Goal: Task Accomplishment & Management: Manage account settings

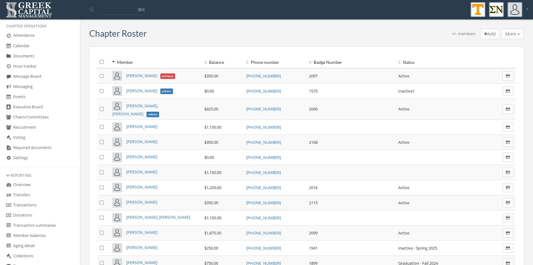
scroll to position [114, 0]
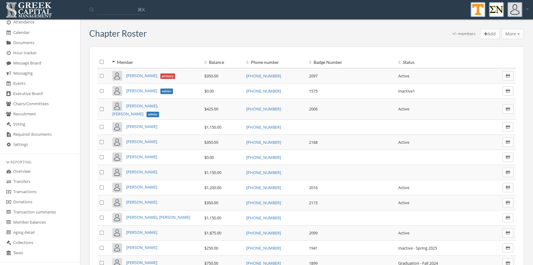
drag, startPoint x: 39, startPoint y: 192, endPoint x: 54, endPoint y: 185, distance: 16.8
click at [39, 192] on link "Transactions" at bounding box center [40, 192] width 80 height 10
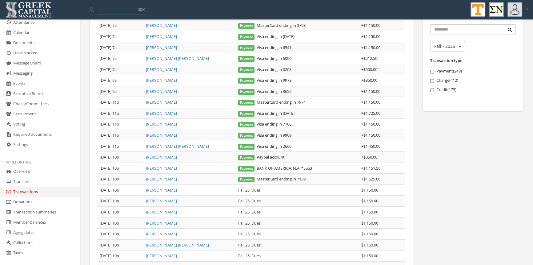
scroll to position [113, 0]
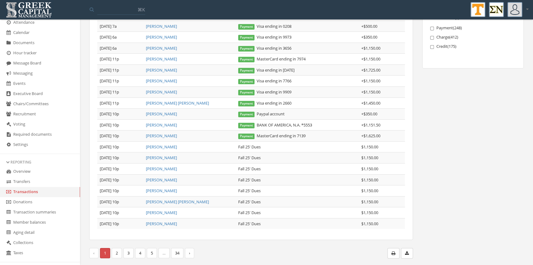
click at [116, 251] on link "2" at bounding box center [117, 253] width 10 height 10
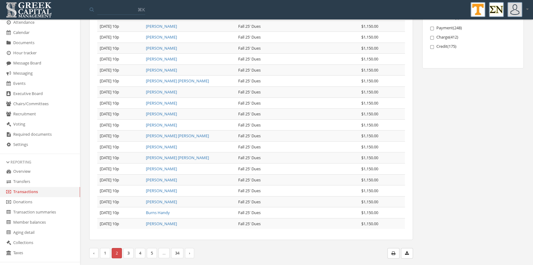
click at [128, 252] on link "3" at bounding box center [129, 253] width 10 height 10
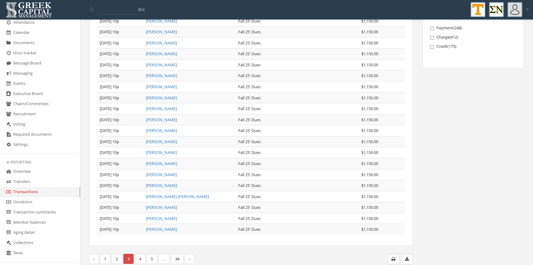
click at [137, 253] on link "4" at bounding box center [140, 258] width 10 height 10
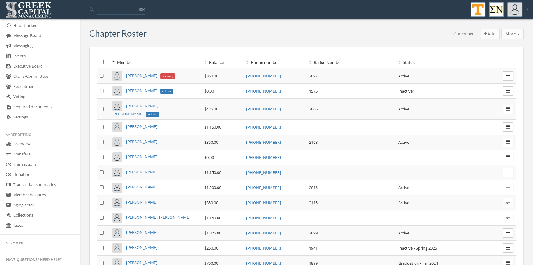
scroll to position [154, 0]
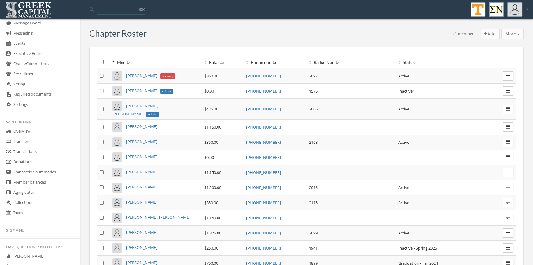
click at [33, 148] on link "Transactions" at bounding box center [40, 152] width 80 height 10
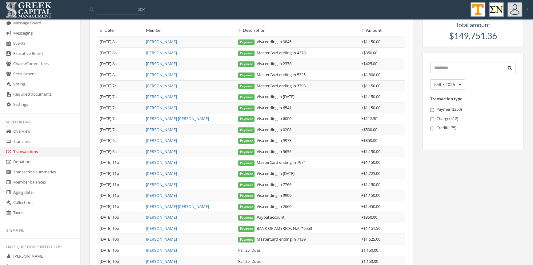
scroll to position [113, 0]
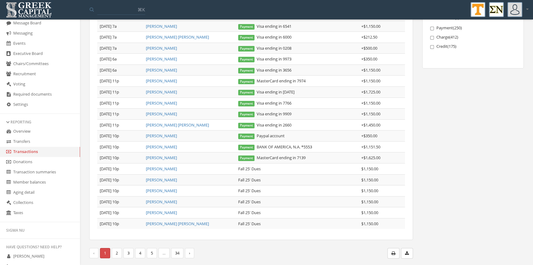
click at [118, 254] on link "2" at bounding box center [117, 253] width 10 height 10
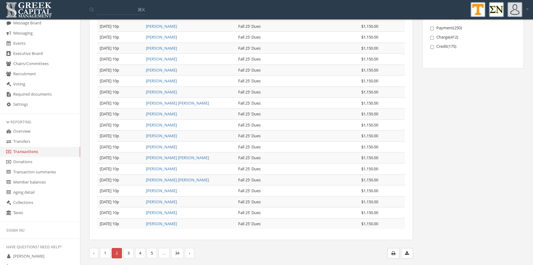
click at [128, 253] on link "3" at bounding box center [129, 253] width 10 height 10
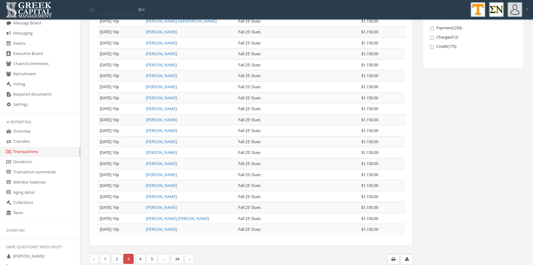
click at [138, 253] on link "4" at bounding box center [140, 258] width 10 height 10
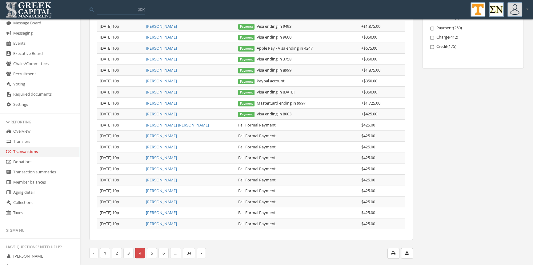
click at [151, 253] on link "5" at bounding box center [152, 253] width 10 height 10
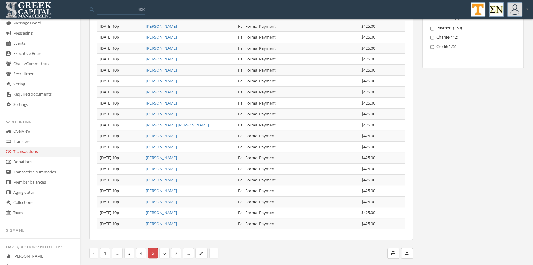
click at [151, 253] on span "5 (current)" at bounding box center [153, 253] width 10 height 10
click at [164, 250] on link "6" at bounding box center [165, 253] width 10 height 10
click at [164, 250] on link "7" at bounding box center [165, 253] width 10 height 10
click at [164, 250] on link "8" at bounding box center [165, 253] width 10 height 10
click at [164, 250] on link "9" at bounding box center [165, 253] width 10 height 10
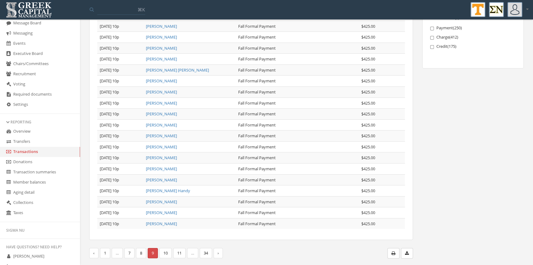
click at [164, 250] on link "10" at bounding box center [166, 253] width 12 height 10
click at [164, 250] on link "11" at bounding box center [168, 253] width 12 height 10
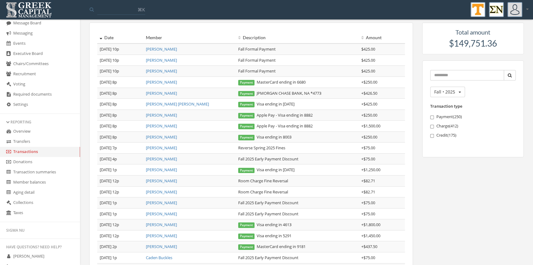
scroll to position [23, 0]
click at [157, 105] on link "[PERSON_NAME] [PERSON_NAME]" at bounding box center [177, 105] width 63 height 6
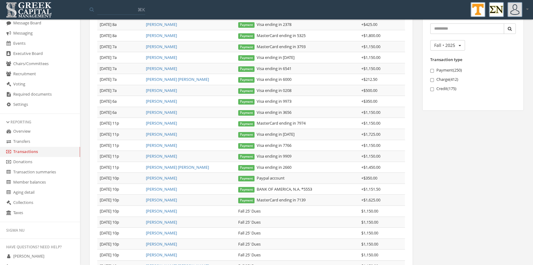
scroll to position [113, 0]
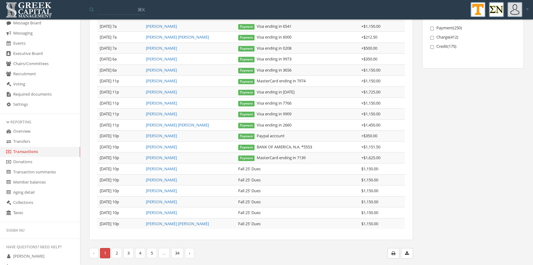
click at [128, 250] on link "3" at bounding box center [129, 253] width 10 height 10
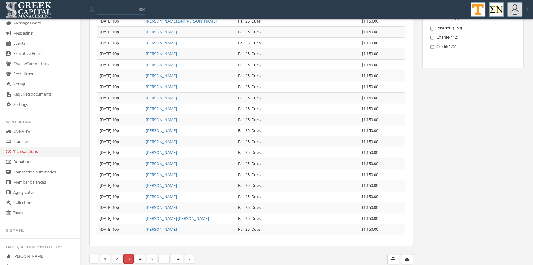
click at [128, 253] on span "3 (current)" at bounding box center [129, 258] width 10 height 10
click at [140, 253] on link "4" at bounding box center [140, 258] width 10 height 10
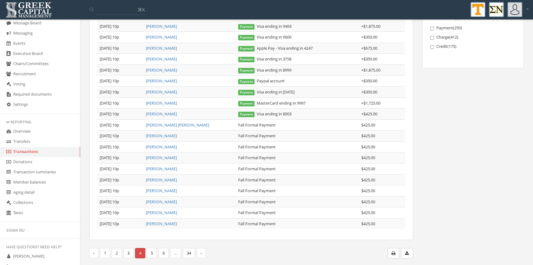
click at [155, 252] on link "5" at bounding box center [152, 253] width 10 height 10
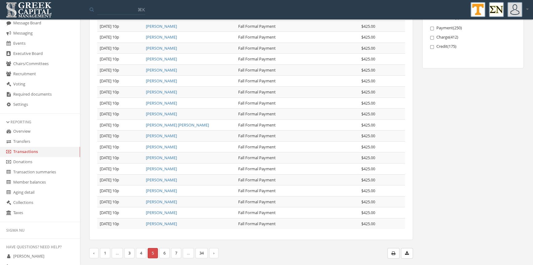
click at [166, 252] on link "6" at bounding box center [165, 253] width 10 height 10
click at [168, 252] on link "7" at bounding box center [165, 253] width 10 height 10
click at [164, 253] on link "8" at bounding box center [165, 253] width 10 height 10
click at [164, 253] on link "9" at bounding box center [165, 253] width 10 height 10
click at [164, 253] on link "10" at bounding box center [166, 253] width 12 height 10
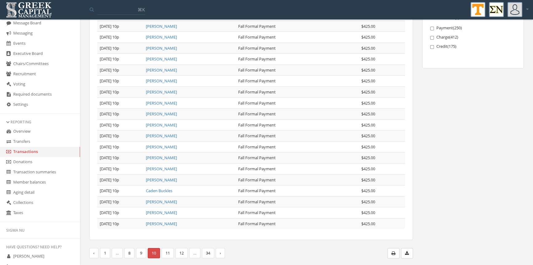
click at [169, 252] on link "11" at bounding box center [168, 253] width 12 height 10
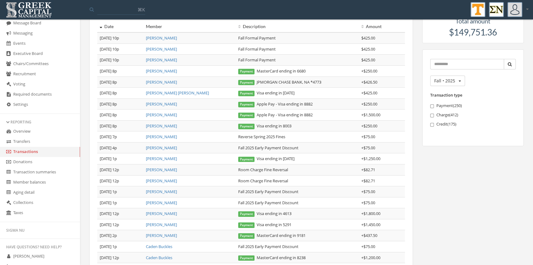
scroll to position [26, 0]
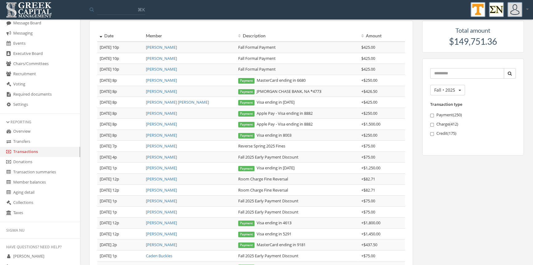
click at [173, 92] on link "[PERSON_NAME]" at bounding box center [161, 91] width 31 height 6
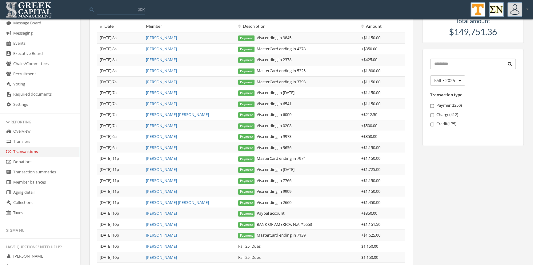
scroll to position [113, 0]
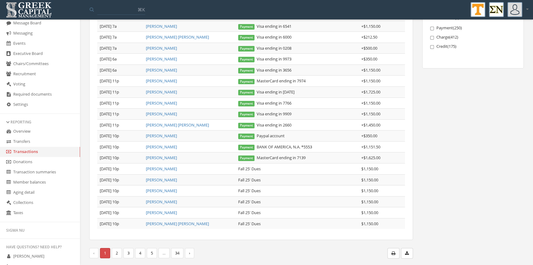
click at [153, 251] on link "5" at bounding box center [152, 253] width 10 height 10
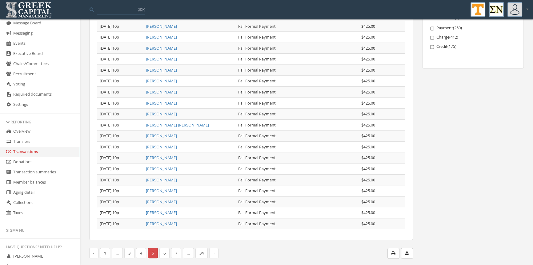
click at [176, 252] on link "7" at bounding box center [176, 253] width 10 height 10
click at [175, 252] on link "9" at bounding box center [176, 253] width 10 height 10
click at [177, 252] on link "11" at bounding box center [179, 253] width 12 height 10
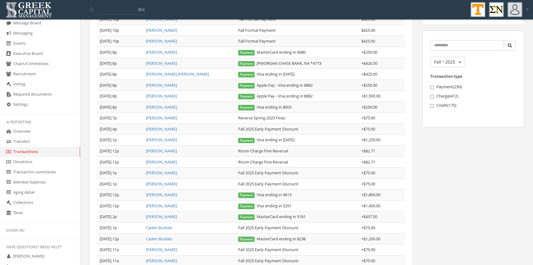
scroll to position [19, 0]
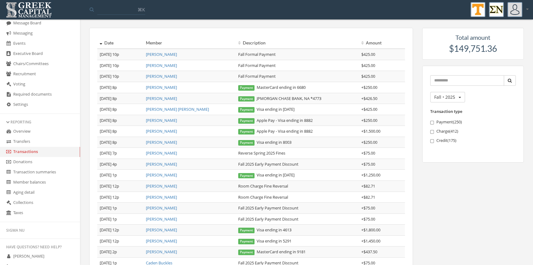
click at [166, 109] on link "[PERSON_NAME] [PERSON_NAME]" at bounding box center [177, 109] width 63 height 6
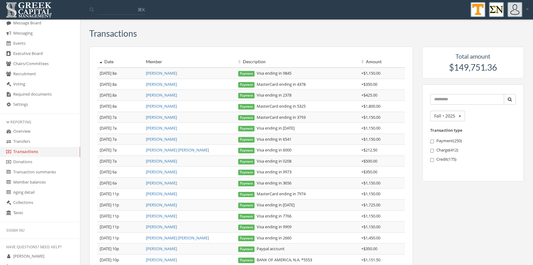
scroll to position [113, 0]
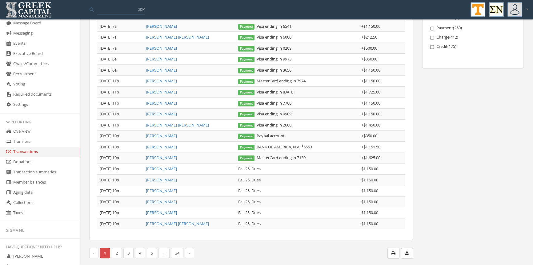
click at [190, 250] on link "›" at bounding box center [189, 253] width 9 height 10
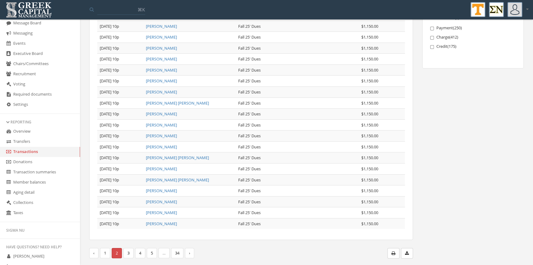
click at [190, 250] on link "›" at bounding box center [189, 253] width 9 height 10
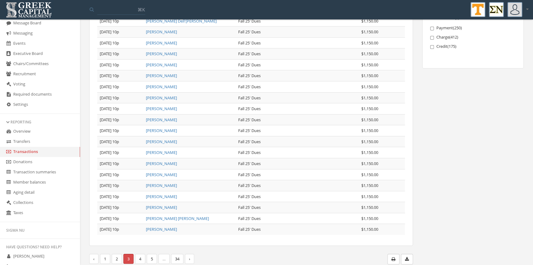
click at [190, 253] on link "›" at bounding box center [189, 258] width 9 height 10
click at [184, 253] on link "34" at bounding box center [177, 258] width 12 height 10
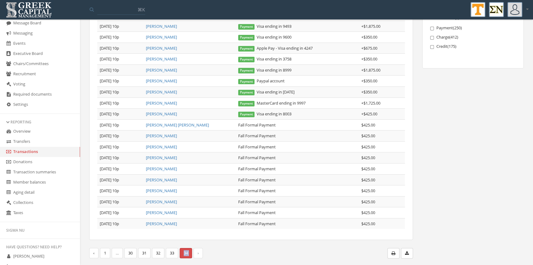
click at [190, 250] on span "34 (current)" at bounding box center [186, 253] width 12 height 10
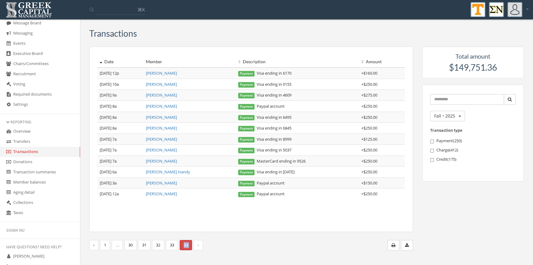
scroll to position [0, 0]
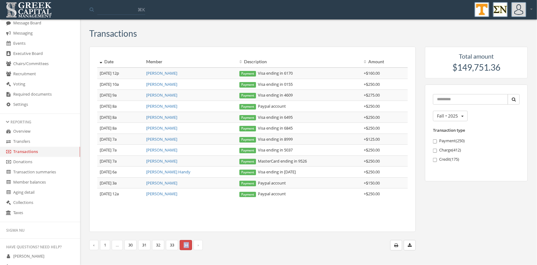
click at [103, 245] on link "1" at bounding box center [105, 245] width 10 height 10
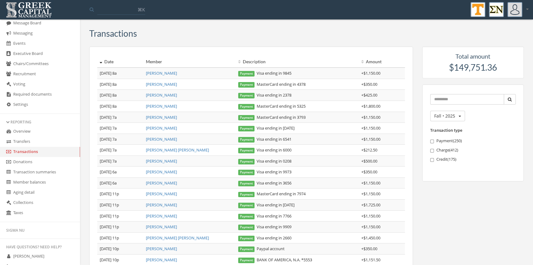
scroll to position [113, 0]
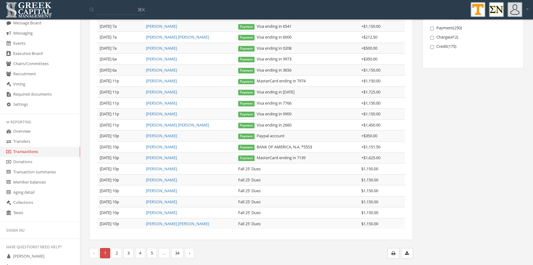
click at [155, 253] on link "5" at bounding box center [152, 253] width 10 height 10
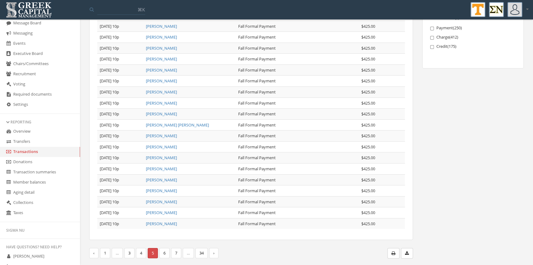
click at [174, 252] on link "7" at bounding box center [176, 253] width 10 height 10
click at [178, 252] on link "9" at bounding box center [176, 253] width 10 height 10
click at [179, 252] on link "11" at bounding box center [179, 253] width 12 height 10
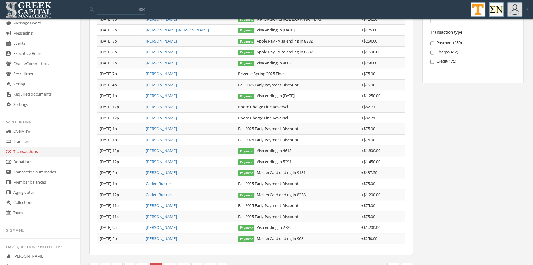
scroll to position [107, 0]
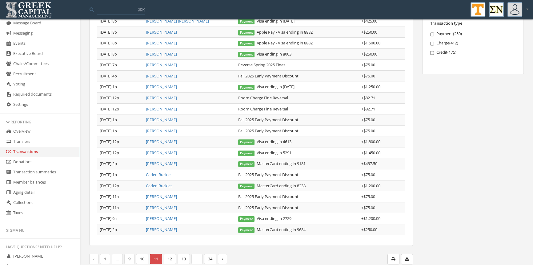
click at [145, 256] on link "10" at bounding box center [142, 258] width 12 height 10
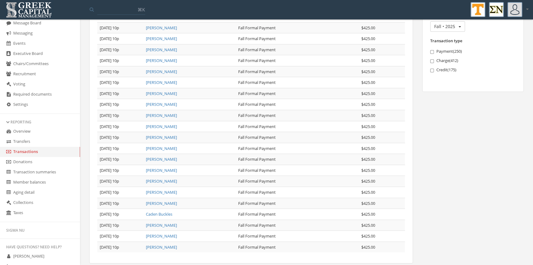
scroll to position [113, 0]
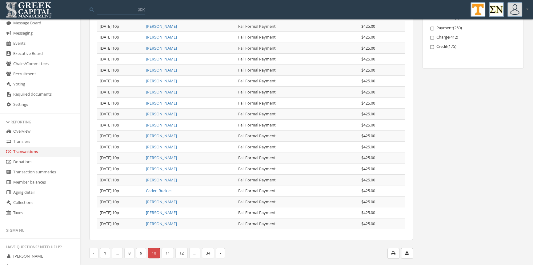
click at [139, 250] on link "9" at bounding box center [141, 253] width 10 height 10
click at [141, 249] on link "8" at bounding box center [141, 253] width 10 height 10
click at [141, 250] on link "7" at bounding box center [141, 253] width 10 height 10
click at [143, 250] on link "6" at bounding box center [141, 253] width 10 height 10
click at [169, 191] on link "[PERSON_NAME]" at bounding box center [161, 191] width 31 height 6
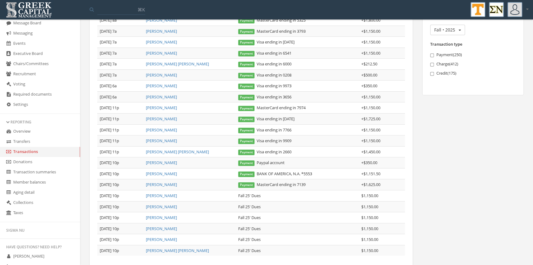
scroll to position [113, 0]
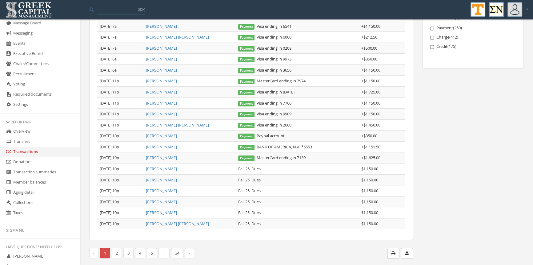
click at [153, 250] on link "5" at bounding box center [152, 253] width 10 height 10
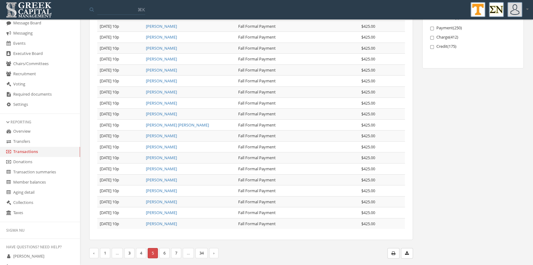
click at [167, 253] on link "6" at bounding box center [165, 253] width 10 height 10
click at [142, 252] on link "5" at bounding box center [141, 253] width 10 height 10
click at [140, 251] on link "4" at bounding box center [141, 253] width 10 height 10
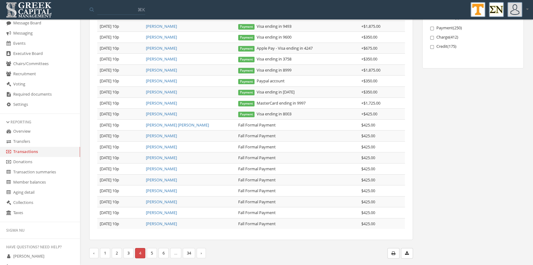
click at [153, 250] on link "5" at bounding box center [152, 253] width 10 height 10
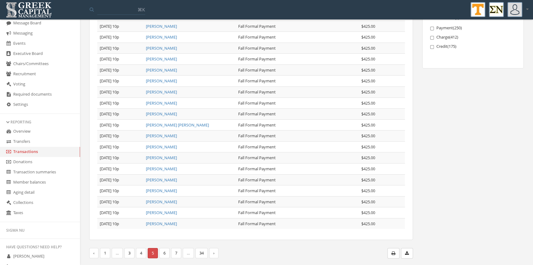
click at [164, 250] on link "6" at bounding box center [165, 253] width 10 height 10
click at [175, 252] on link "8" at bounding box center [176, 253] width 10 height 10
click at [178, 252] on link "10" at bounding box center [177, 253] width 12 height 10
click at [178, 252] on link "12" at bounding box center [182, 253] width 12 height 10
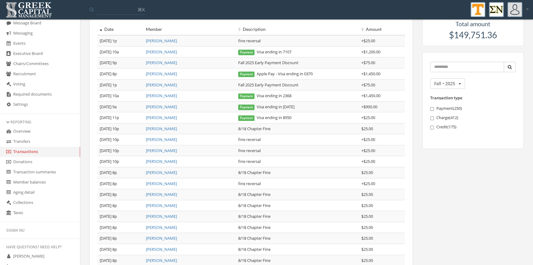
scroll to position [31, 0]
drag, startPoint x: 302, startPoint y: 63, endPoint x: 229, endPoint y: 65, distance: 73.0
click at [229, 65] on tr "[DATE] 9p [PERSON_NAME] Fall 2025 Early Payment Discount + $75.00" at bounding box center [251, 63] width 308 height 11
copy tr "Fall 2025 Early Payment Discount"
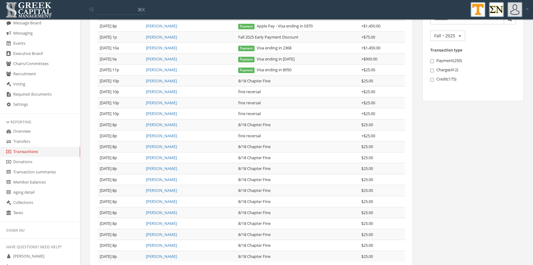
scroll to position [112, 0]
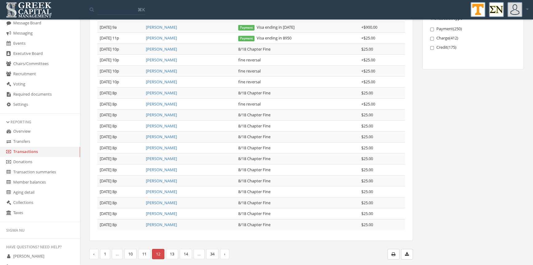
click at [145, 254] on link "11" at bounding box center [144, 254] width 12 height 10
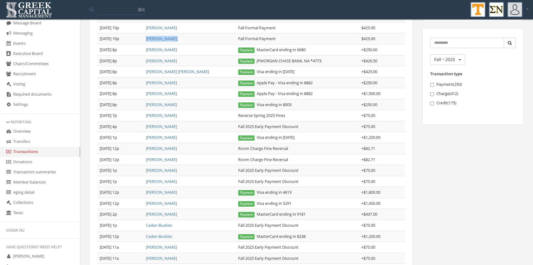
scroll to position [55, 0]
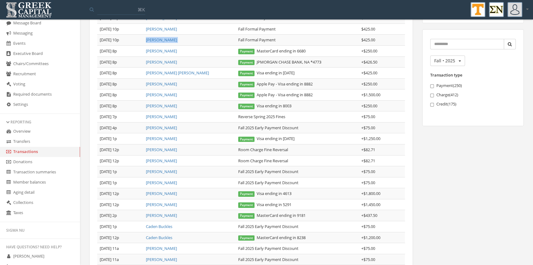
click at [158, 83] on link "[PERSON_NAME]" at bounding box center [161, 84] width 31 height 6
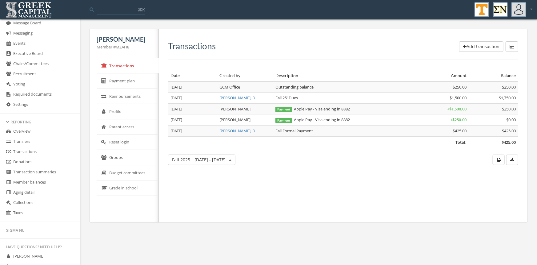
click at [466, 45] on button "Add transaction" at bounding box center [482, 46] width 44 height 10
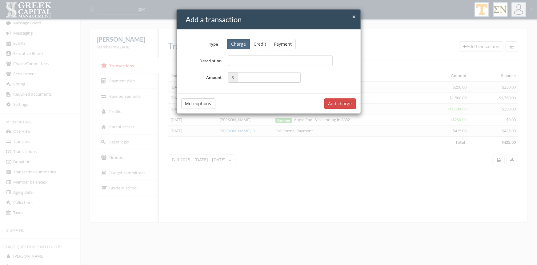
click at [261, 45] on button "Credit" at bounding box center [260, 44] width 21 height 10
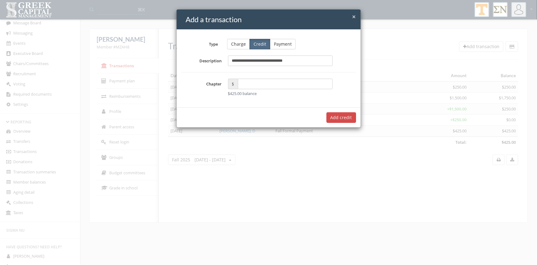
click at [240, 59] on input "**********" at bounding box center [280, 60] width 105 height 10
type input "**********"
click at [251, 84] on input "text" at bounding box center [285, 84] width 95 height 10
type input "*****"
click at [343, 118] on button "Add $75.00 credit" at bounding box center [334, 117] width 44 height 10
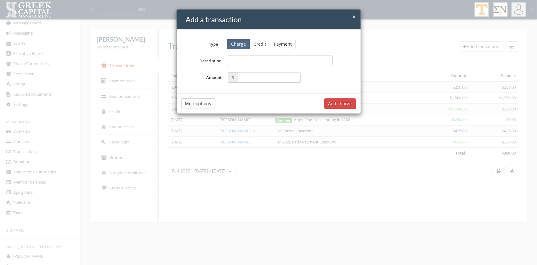
click at [352, 15] on h4 "Add a transaction" at bounding box center [271, 19] width 170 height 10
click at [354, 15] on span "×" at bounding box center [355, 16] width 4 height 9
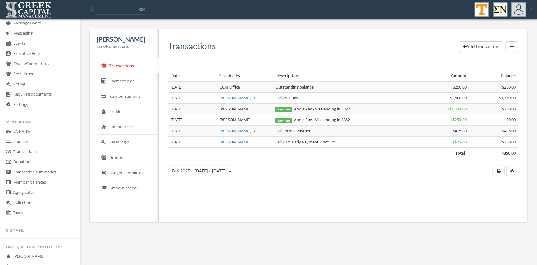
click at [34, 149] on link "Transactions" at bounding box center [40, 152] width 80 height 10
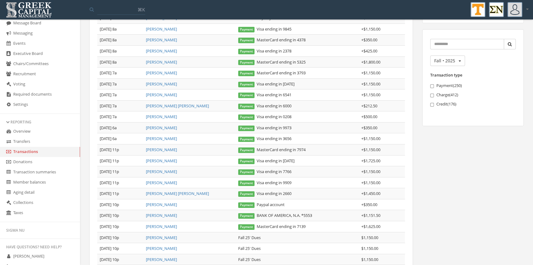
scroll to position [113, 0]
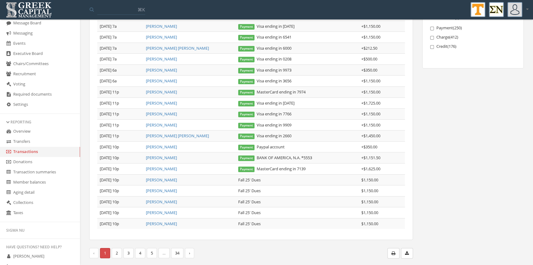
click at [152, 250] on link "5" at bounding box center [152, 253] width 10 height 10
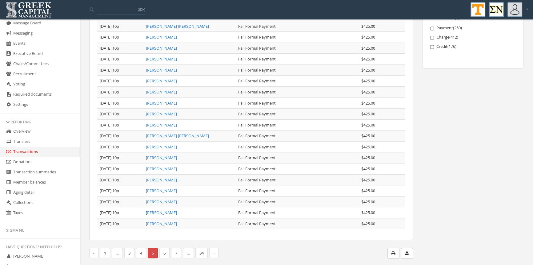
click at [172, 250] on link "7" at bounding box center [176, 253] width 10 height 10
click at [174, 250] on link "9" at bounding box center [176, 253] width 10 height 10
click at [179, 253] on link "11" at bounding box center [179, 253] width 12 height 10
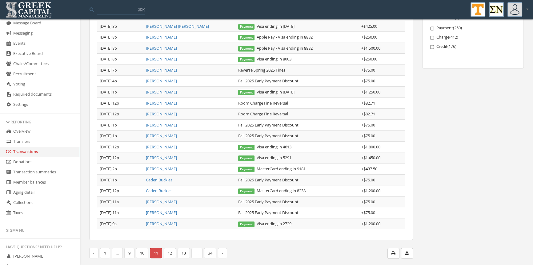
click at [143, 251] on link "10" at bounding box center [142, 253] width 12 height 10
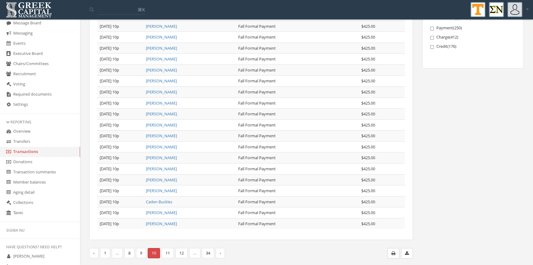
click at [141, 250] on link "9" at bounding box center [141, 253] width 10 height 10
click at [140, 252] on link "8" at bounding box center [141, 253] width 10 height 10
click at [141, 251] on link "7" at bounding box center [141, 253] width 10 height 10
click at [141, 253] on link "6" at bounding box center [141, 253] width 10 height 10
click at [140, 251] on link "5" at bounding box center [141, 253] width 10 height 10
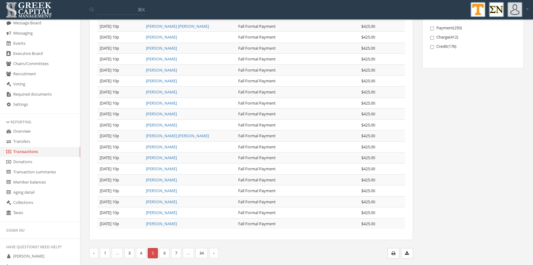
click at [143, 250] on link "4" at bounding box center [141, 253] width 10 height 10
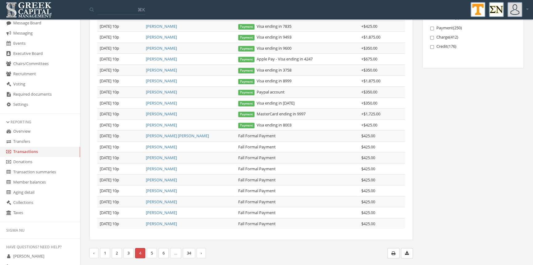
click at [172, 112] on link "[PERSON_NAME]" at bounding box center [161, 114] width 31 height 6
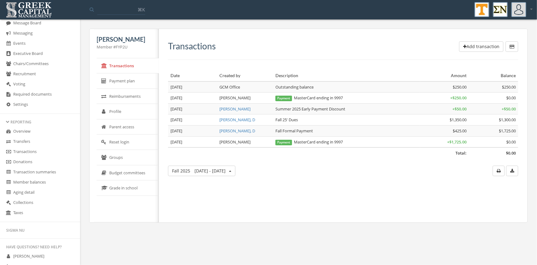
click at [470, 43] on button "Add transaction" at bounding box center [482, 46] width 44 height 10
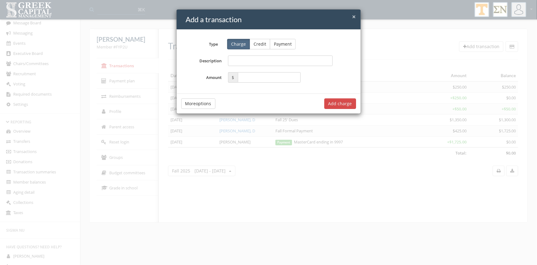
click at [255, 44] on button "Credit" at bounding box center [260, 44] width 21 height 10
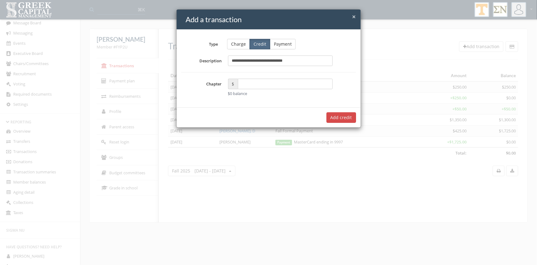
click at [241, 62] on input "**********" at bounding box center [280, 60] width 105 height 10
type input "**********"
click at [250, 84] on input "text" at bounding box center [285, 84] width 95 height 10
type input "*****"
click at [328, 115] on button "Add $75.00 credit" at bounding box center [334, 117] width 44 height 10
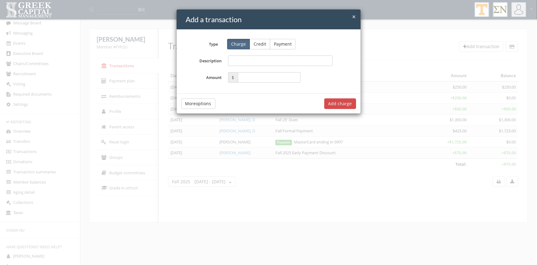
click at [356, 14] on span "×" at bounding box center [355, 16] width 4 height 9
click at [356, 16] on span "×" at bounding box center [355, 16] width 4 height 9
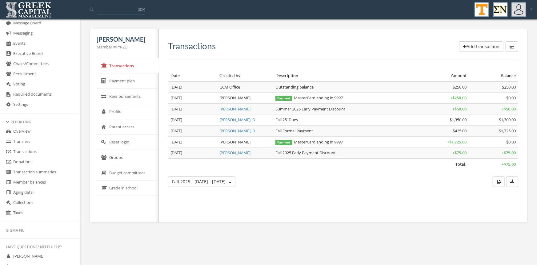
click at [34, 151] on link "Transactions" at bounding box center [40, 152] width 80 height 10
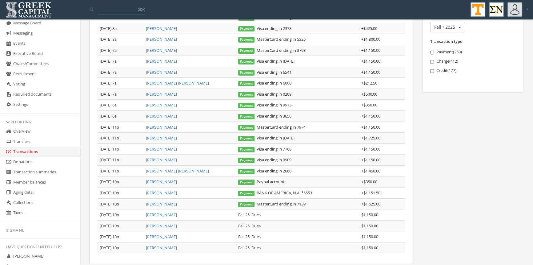
scroll to position [113, 0]
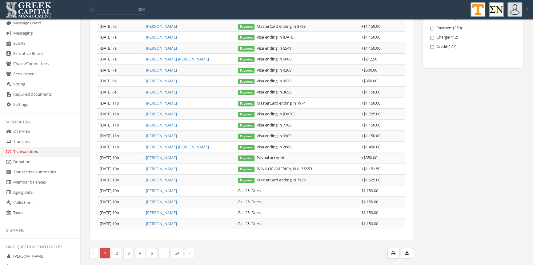
click at [156, 251] on link "5" at bounding box center [152, 253] width 10 height 10
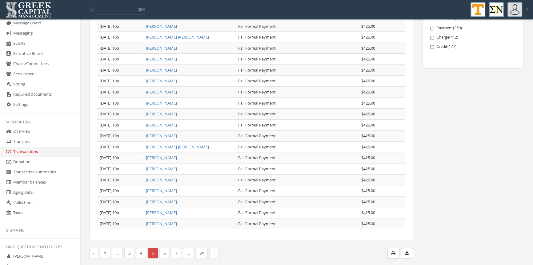
click at [166, 251] on link "6" at bounding box center [165, 253] width 10 height 10
click at [175, 253] on link "8" at bounding box center [176, 253] width 10 height 10
click at [165, 253] on link "9" at bounding box center [165, 253] width 10 height 10
click at [165, 253] on link "10" at bounding box center [166, 253] width 12 height 10
click at [169, 252] on link "11" at bounding box center [168, 253] width 12 height 10
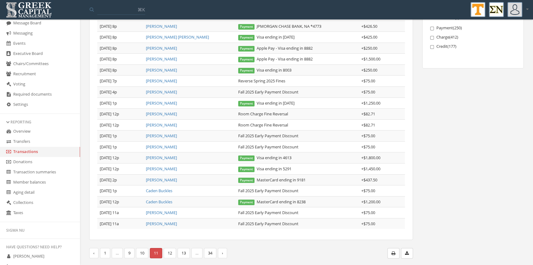
click at [148, 253] on link "10" at bounding box center [142, 253] width 12 height 10
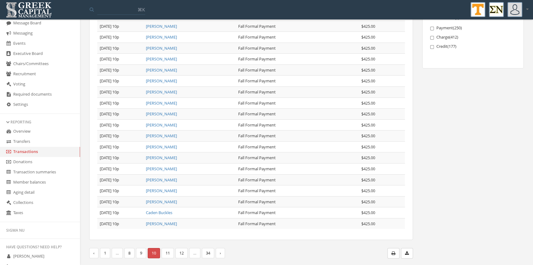
click at [142, 253] on link "9" at bounding box center [141, 253] width 10 height 10
click at [141, 251] on link "8" at bounding box center [141, 253] width 10 height 10
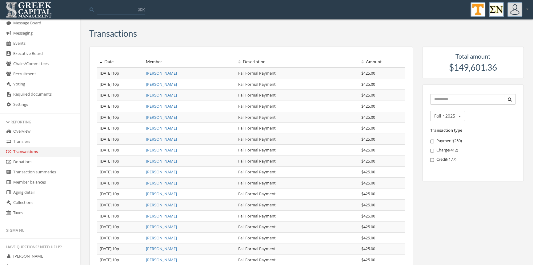
scroll to position [110, 0]
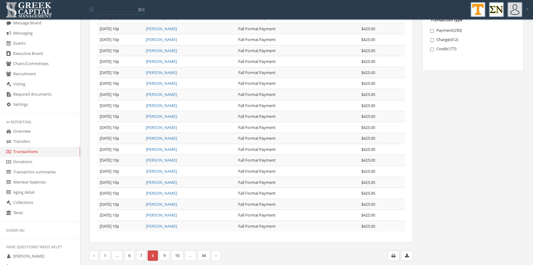
click at [139, 252] on link "7" at bounding box center [141, 255] width 10 height 10
drag, startPoint x: 533, startPoint y: 173, endPoint x: 533, endPoint y: 95, distance: 78.5
click at [533, 95] on html "My account Logout Toggle search ⌘K My account Logout My Account Chapter finance…" at bounding box center [266, 22] width 533 height 265
click at [532, 116] on div "Transactions Date Member Description Amount [DATE] 10p [PERSON_NAME] Fall Forma…" at bounding box center [306, 91] width 453 height 354
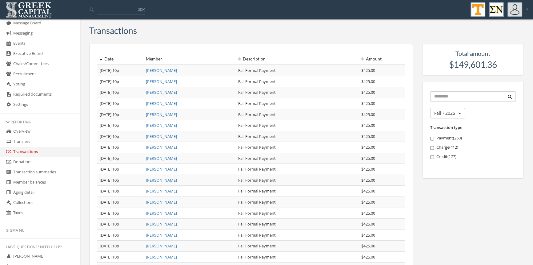
scroll to position [113, 0]
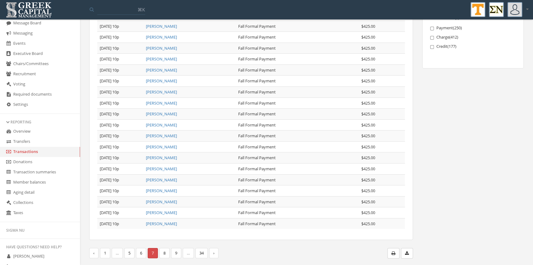
click at [139, 251] on link "6" at bounding box center [141, 253] width 10 height 10
click at [140, 252] on link "5" at bounding box center [141, 253] width 10 height 10
click at [141, 250] on link "4" at bounding box center [141, 253] width 10 height 10
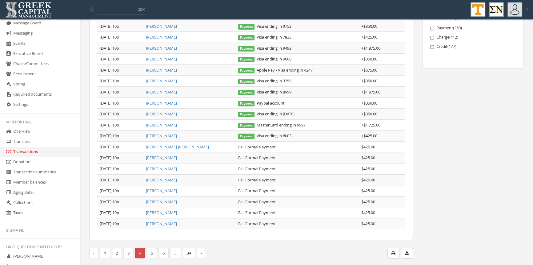
click at [165, 47] on link "[PERSON_NAME]" at bounding box center [161, 48] width 31 height 6
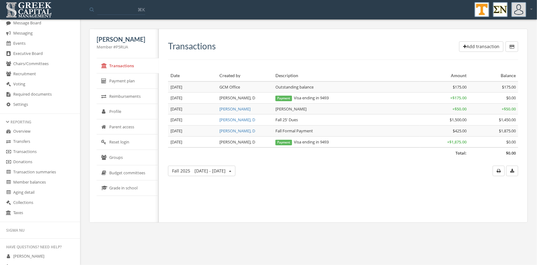
click at [473, 46] on button "Add transaction" at bounding box center [482, 46] width 44 height 10
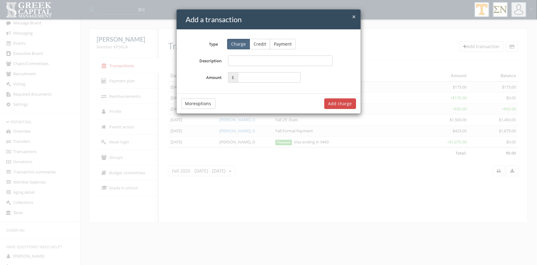
click at [262, 43] on button "Credit" at bounding box center [260, 44] width 21 height 10
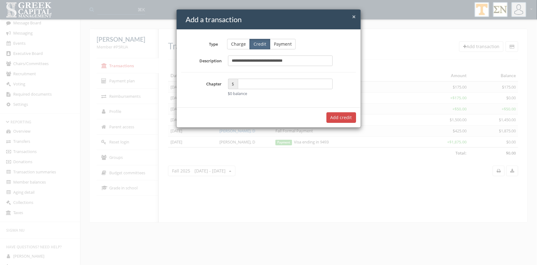
click at [238, 61] on input "**********" at bounding box center [280, 60] width 105 height 10
type input "**********"
click at [252, 83] on input "text" at bounding box center [285, 84] width 95 height 10
type input "*****"
click at [328, 115] on button "Add $75.00 credit" at bounding box center [334, 117] width 44 height 10
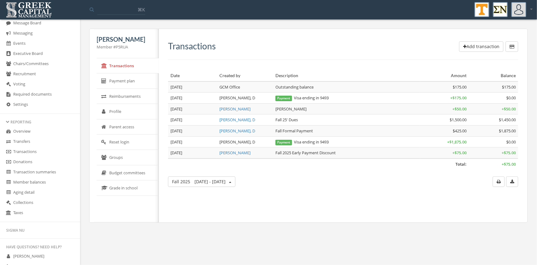
click at [19, 151] on link "Transactions" at bounding box center [40, 152] width 80 height 10
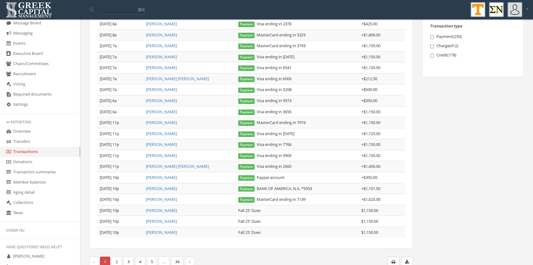
scroll to position [113, 0]
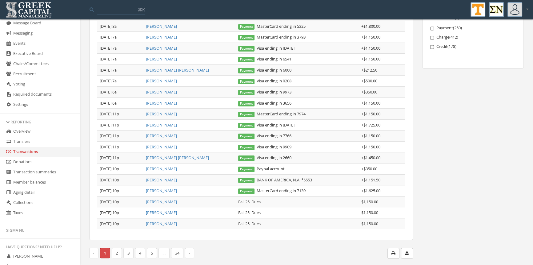
click at [139, 249] on link "4" at bounding box center [140, 253] width 10 height 10
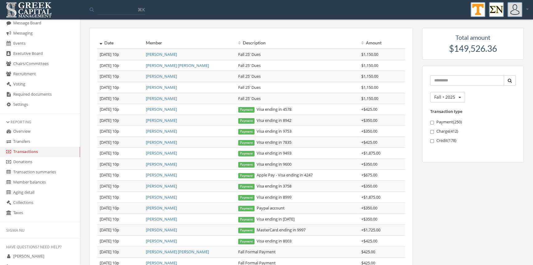
scroll to position [71, 0]
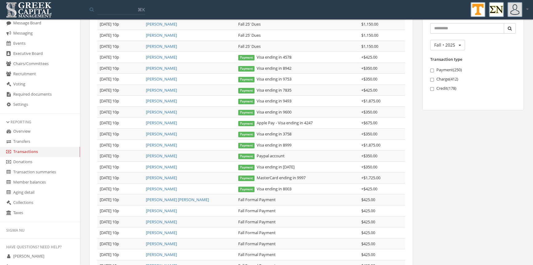
click at [163, 89] on link "[PERSON_NAME]" at bounding box center [161, 90] width 31 height 6
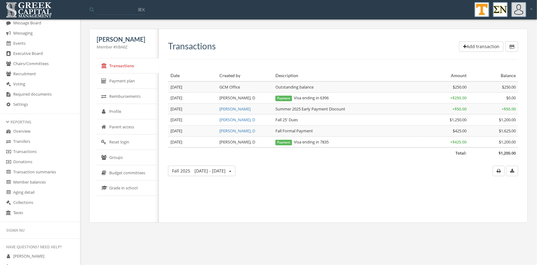
click at [35, 152] on link "Transactions" at bounding box center [40, 152] width 80 height 10
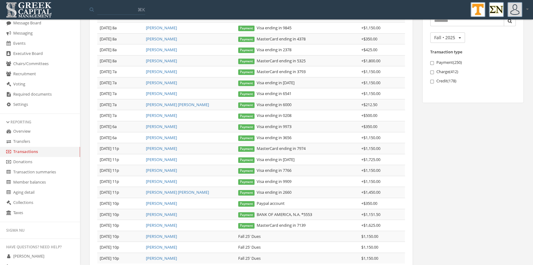
scroll to position [113, 0]
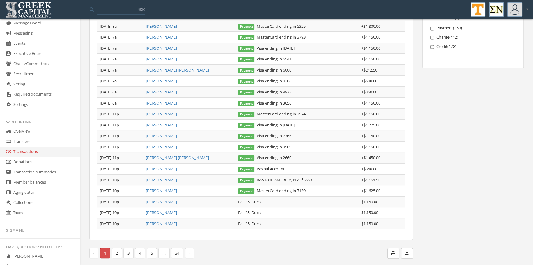
click at [141, 252] on link "4" at bounding box center [140, 253] width 10 height 10
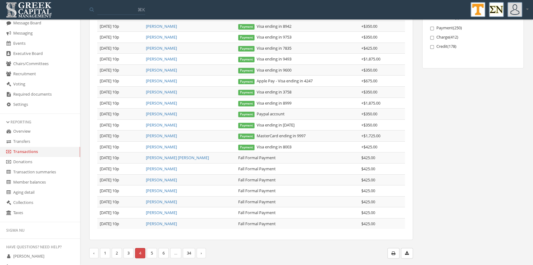
click at [130, 252] on link "3" at bounding box center [129, 253] width 10 height 10
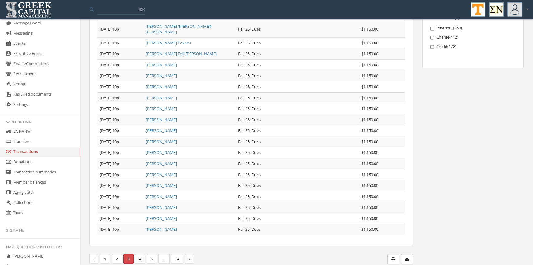
click at [118, 253] on link "2" at bounding box center [117, 258] width 10 height 10
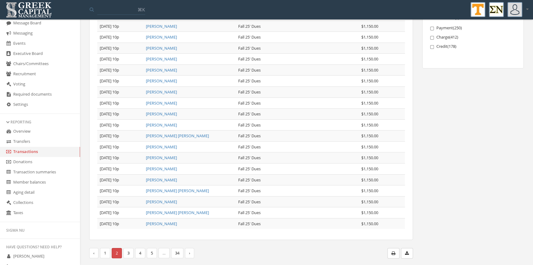
click at [105, 252] on link "1" at bounding box center [105, 253] width 10 height 10
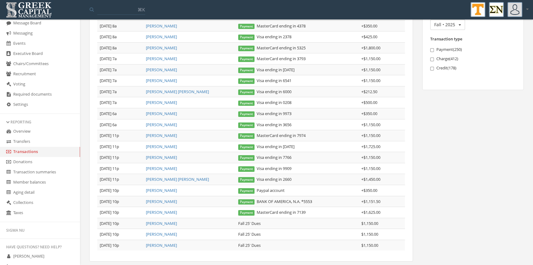
scroll to position [92, 0]
click at [162, 209] on link "[PERSON_NAME]" at bounding box center [161, 211] width 31 height 6
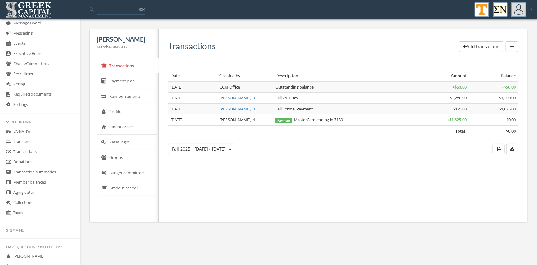
click at [481, 48] on button "Add transaction" at bounding box center [482, 46] width 44 height 10
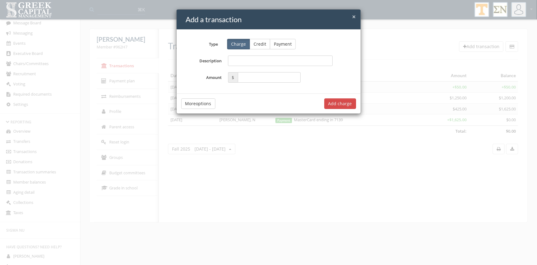
click at [258, 43] on button "Credit" at bounding box center [260, 44] width 21 height 10
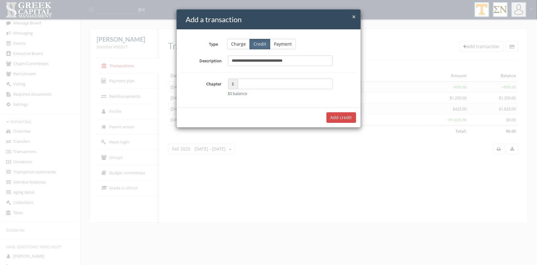
click at [240, 62] on input "**********" at bounding box center [280, 60] width 105 height 10
type input "**********"
click at [250, 81] on input "text" at bounding box center [285, 84] width 95 height 10
type input "*****"
click at [326, 118] on button "Add $75.00 credit" at bounding box center [334, 117] width 44 height 10
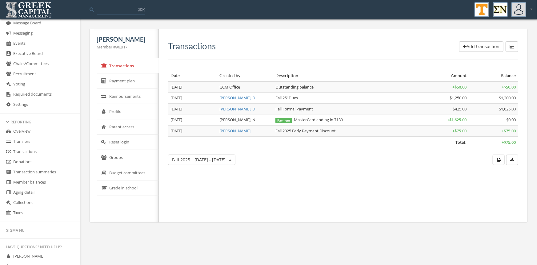
click at [35, 151] on link "Transactions" at bounding box center [40, 152] width 80 height 10
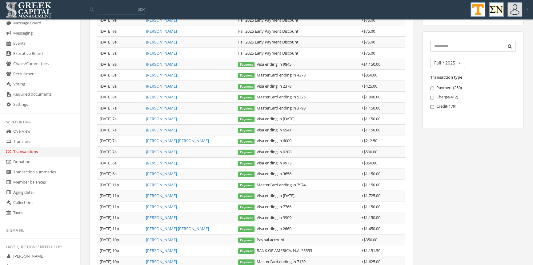
scroll to position [113, 0]
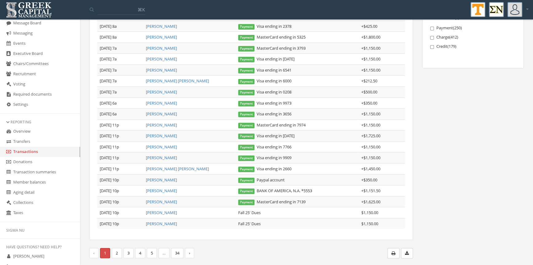
click at [533, 164] on div "Transactions Date Member Description Amount [DATE] 9a [PERSON_NAME] Fall 2025 E…" at bounding box center [306, 88] width 453 height 354
click at [167, 190] on link "[PERSON_NAME]" at bounding box center [161, 191] width 31 height 6
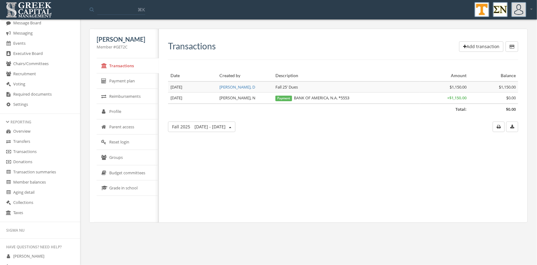
click at [477, 46] on button "Add transaction" at bounding box center [482, 46] width 44 height 10
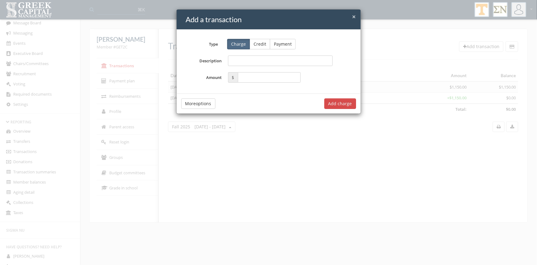
click at [260, 44] on button "Credit" at bounding box center [260, 44] width 21 height 10
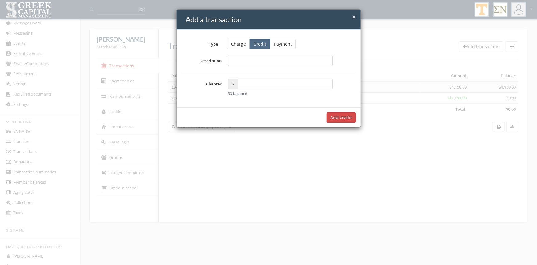
drag, startPoint x: 234, startPoint y: 61, endPoint x: 349, endPoint y: 97, distance: 121.2
click at [349, 97] on div "Type Charge Credit Payment Description Chapter $ $0 balance" at bounding box center [269, 69] width 184 height 78
click at [354, 16] on span "×" at bounding box center [355, 16] width 4 height 9
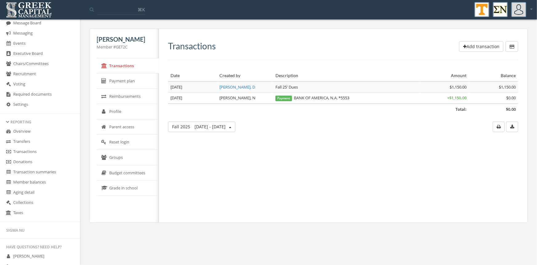
click at [31, 150] on link "Transactions" at bounding box center [40, 152] width 80 height 10
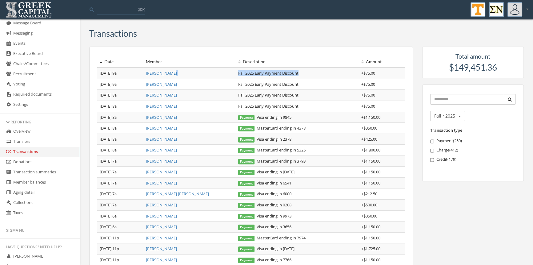
drag, startPoint x: 307, startPoint y: 74, endPoint x: 228, endPoint y: 71, distance: 79.5
click at [228, 71] on tr "[DATE] 9a [PERSON_NAME] Fall 2025 Early Payment Discount + $75.00" at bounding box center [251, 72] width 308 height 11
copy tr "Fall 2025 Early Payment Discount"
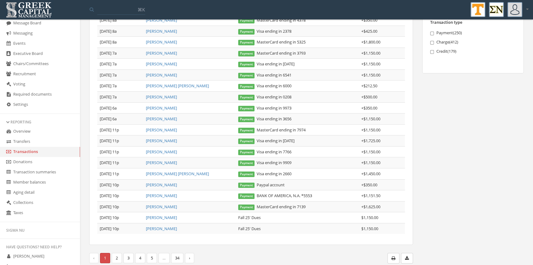
scroll to position [113, 0]
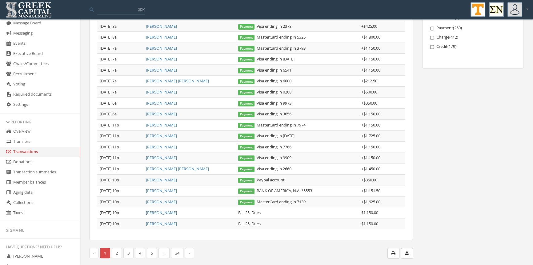
click at [165, 188] on link "[PERSON_NAME]" at bounding box center [161, 191] width 31 height 6
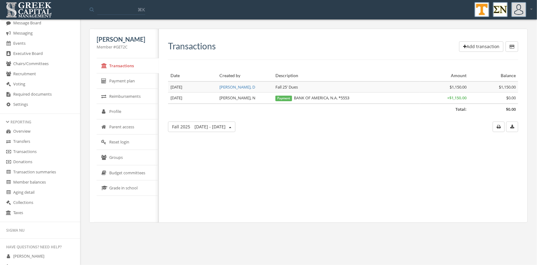
click at [473, 43] on button "Add transaction" at bounding box center [482, 46] width 44 height 10
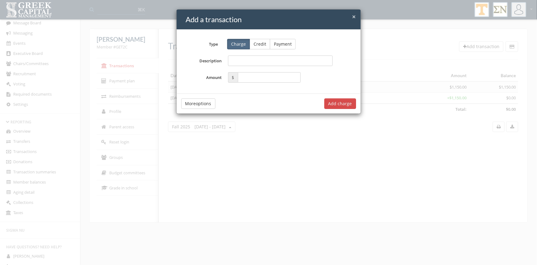
click at [262, 42] on button "Credit" at bounding box center [260, 44] width 21 height 10
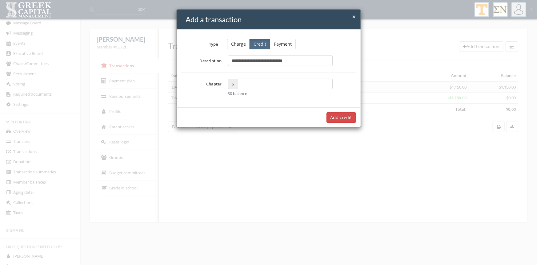
type input "**********"
click at [242, 87] on input "text" at bounding box center [285, 84] width 95 height 10
type input "*****"
click at [239, 63] on input "**********" at bounding box center [280, 60] width 105 height 10
type input "**********"
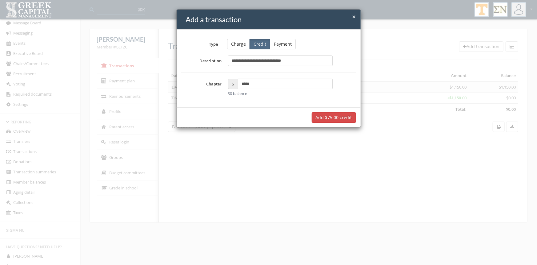
click at [331, 118] on button "Add $75.00 credit" at bounding box center [334, 117] width 44 height 10
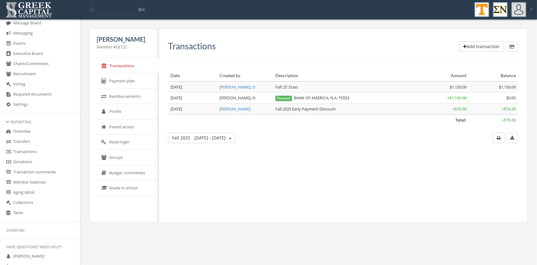
click at [26, 151] on link "Transactions" at bounding box center [40, 152] width 80 height 10
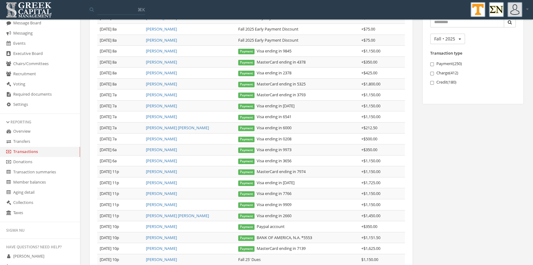
scroll to position [113, 0]
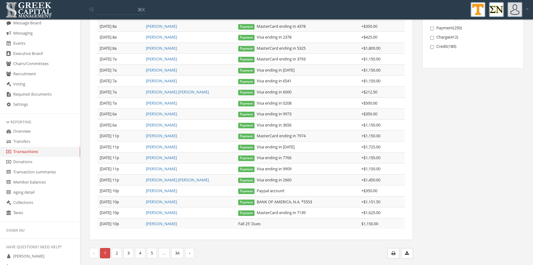
click at [172, 179] on link "[PERSON_NAME] [PERSON_NAME]" at bounding box center [177, 180] width 63 height 6
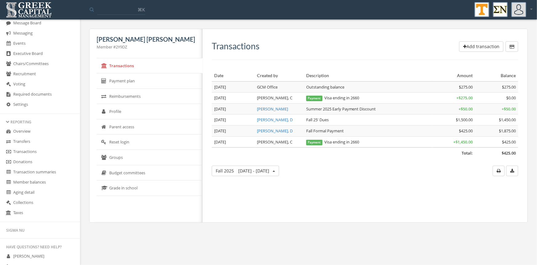
click at [485, 43] on button "Add transaction" at bounding box center [482, 46] width 44 height 10
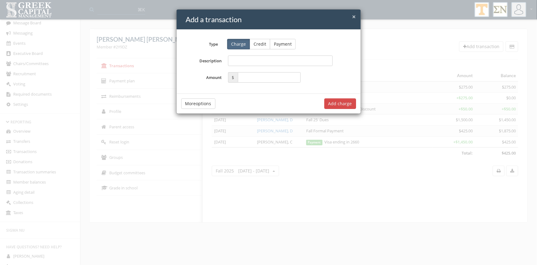
click at [262, 44] on button "Credit" at bounding box center [260, 44] width 21 height 10
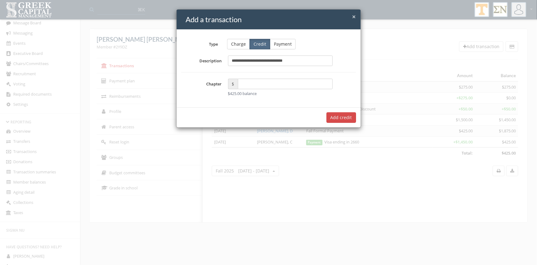
type input "**********"
click at [248, 87] on input "text" at bounding box center [285, 84] width 95 height 10
type input "*****"
click at [240, 62] on input "**********" at bounding box center [280, 60] width 105 height 10
type input "**********"
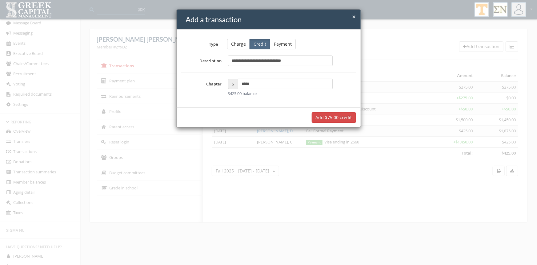
click at [330, 116] on button "Add $75.00 credit" at bounding box center [334, 117] width 44 height 10
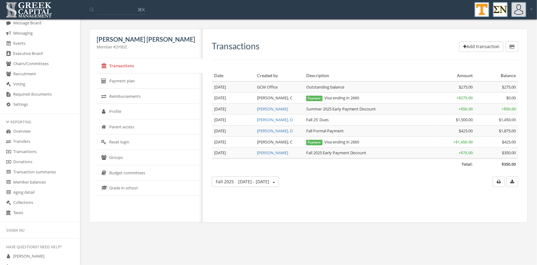
click at [34, 150] on link "Transactions" at bounding box center [40, 152] width 80 height 10
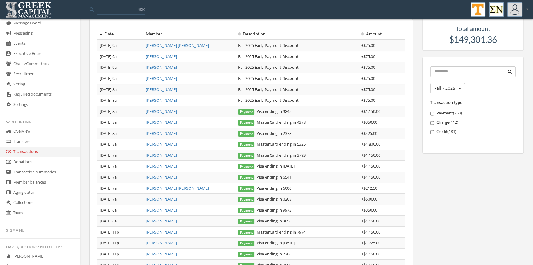
scroll to position [107, 0]
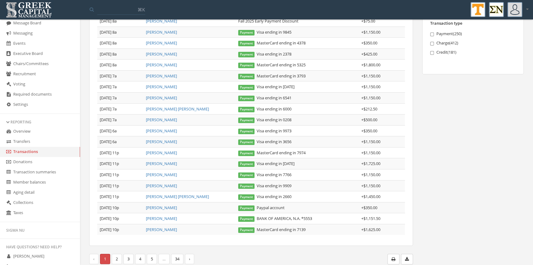
click at [163, 185] on link "[PERSON_NAME]" at bounding box center [161, 186] width 31 height 6
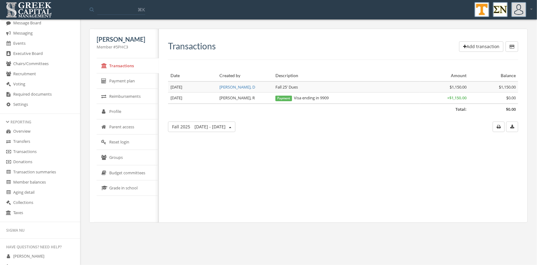
click at [467, 46] on button "Add transaction" at bounding box center [482, 46] width 44 height 10
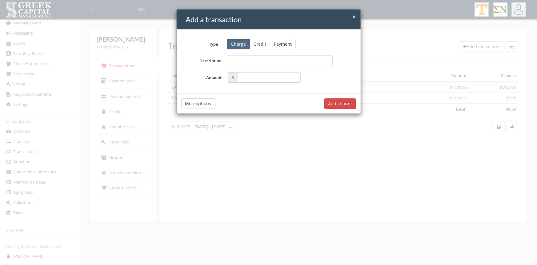
click at [263, 45] on button "Credit" at bounding box center [260, 44] width 21 height 10
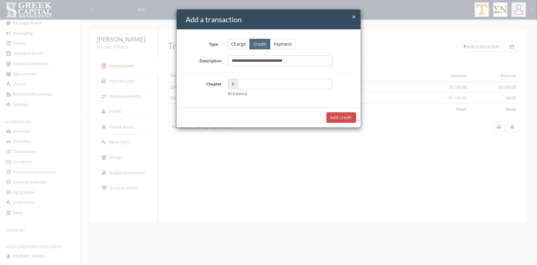
type input "**********"
click at [245, 84] on input "text" at bounding box center [285, 84] width 95 height 10
type input "*****"
click at [239, 61] on input "**********" at bounding box center [280, 60] width 105 height 10
type input "**********"
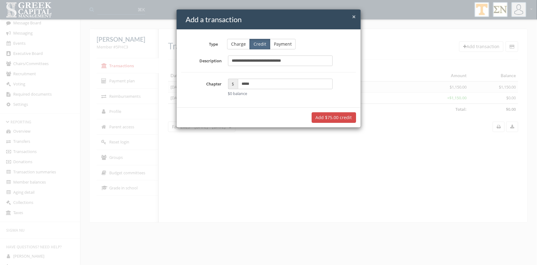
click at [335, 114] on button "Add $75.00 credit" at bounding box center [334, 117] width 44 height 10
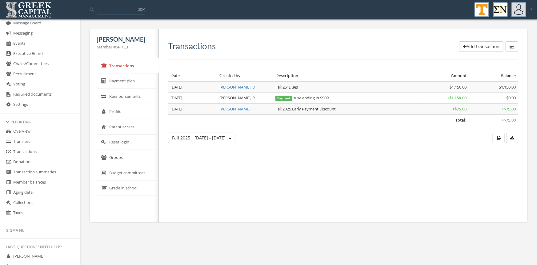
click at [29, 149] on link "Transactions" at bounding box center [40, 152] width 80 height 10
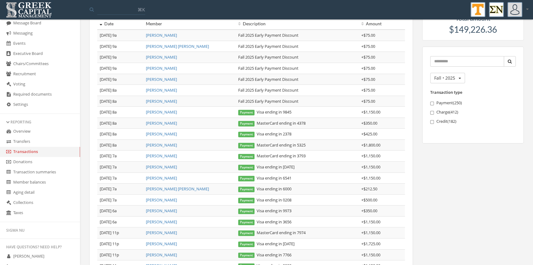
scroll to position [113, 0]
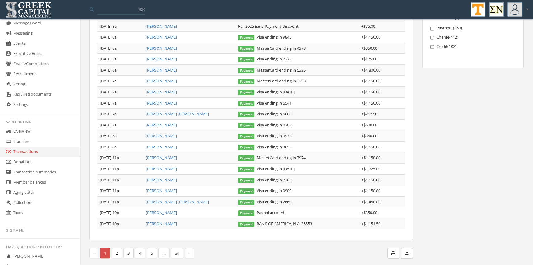
click at [161, 166] on link "[PERSON_NAME]" at bounding box center [161, 169] width 31 height 6
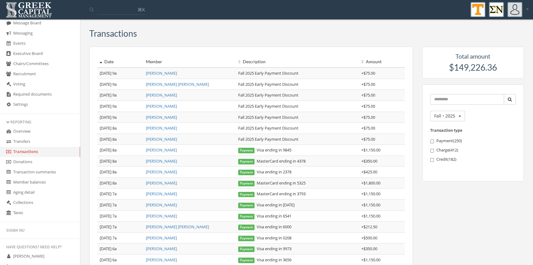
scroll to position [113, 0]
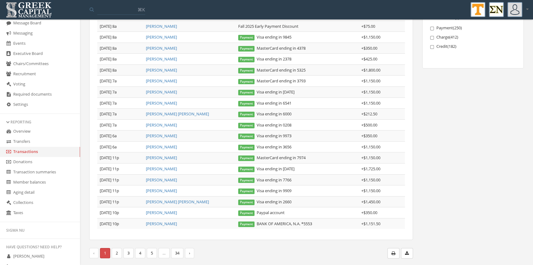
click at [163, 190] on link "[PERSON_NAME]" at bounding box center [161, 191] width 31 height 6
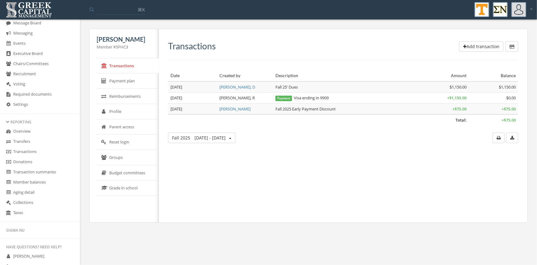
click at [26, 151] on link "Transactions" at bounding box center [40, 152] width 80 height 10
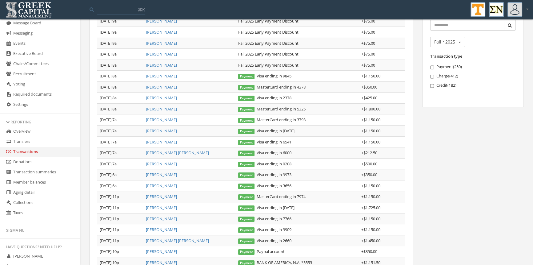
scroll to position [110, 0]
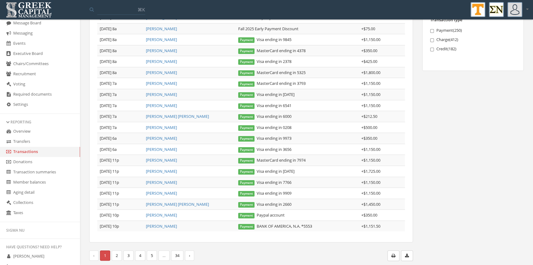
click at [172, 181] on link "[PERSON_NAME]" at bounding box center [161, 182] width 31 height 6
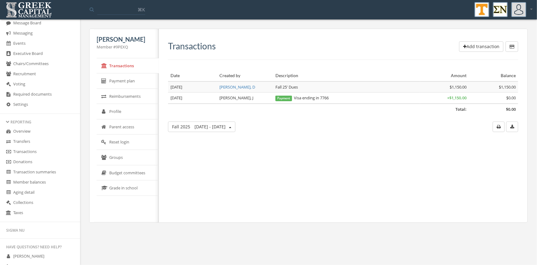
click at [483, 43] on button "Add transaction" at bounding box center [482, 46] width 44 height 10
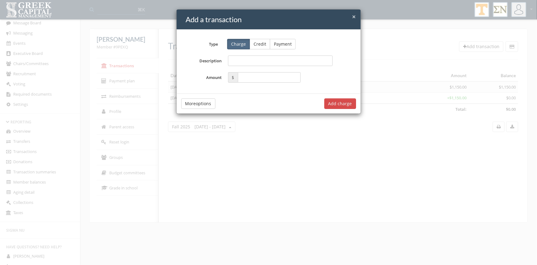
click at [260, 41] on button "Credit" at bounding box center [260, 44] width 21 height 10
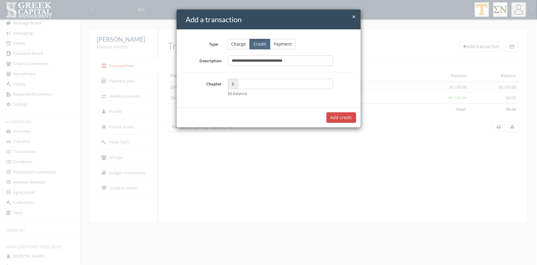
click at [239, 63] on input "**********" at bounding box center [280, 60] width 105 height 10
type input "**********"
click at [254, 84] on input "text" at bounding box center [285, 84] width 95 height 10
type input "*****"
click at [328, 115] on button "Add $75.00 credit" at bounding box center [334, 117] width 44 height 10
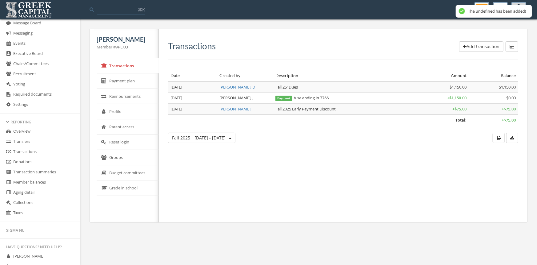
click at [33, 151] on link "Transactions" at bounding box center [40, 152] width 80 height 10
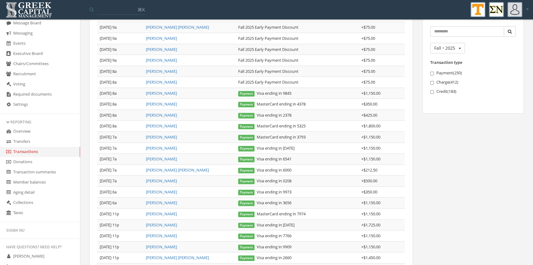
scroll to position [113, 0]
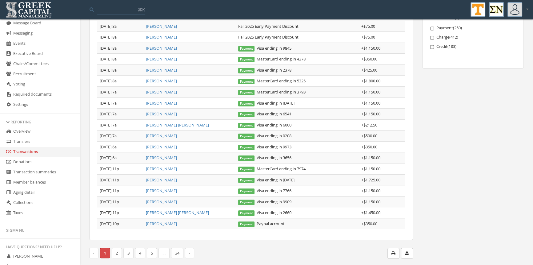
click at [164, 177] on link "[PERSON_NAME]" at bounding box center [161, 180] width 31 height 6
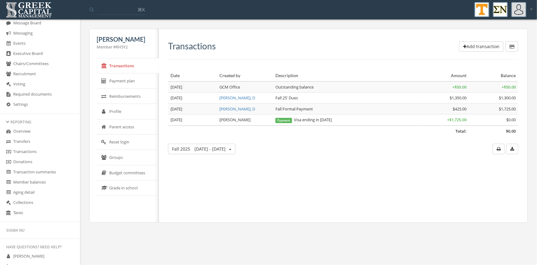
click at [474, 46] on button "Add transaction" at bounding box center [482, 46] width 44 height 10
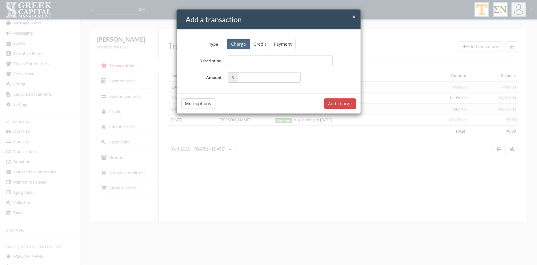
click at [263, 43] on button "Credit" at bounding box center [260, 44] width 21 height 10
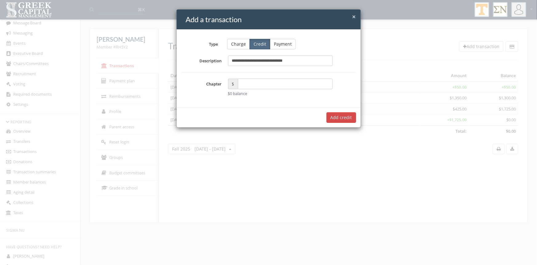
click at [239, 62] on input "**********" at bounding box center [280, 60] width 105 height 10
type input "**********"
click at [256, 83] on input "text" at bounding box center [285, 84] width 95 height 10
type input "*****"
click at [332, 116] on button "Add $75.00 credit" at bounding box center [334, 117] width 44 height 10
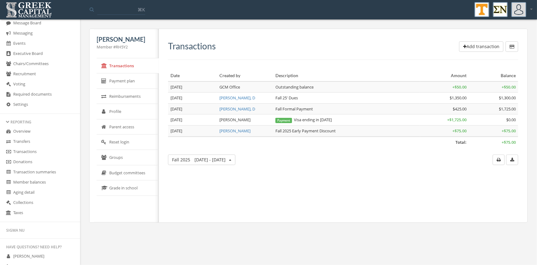
click at [35, 150] on link "Transactions" at bounding box center [40, 152] width 80 height 10
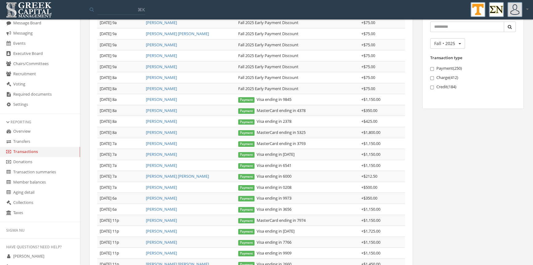
scroll to position [113, 0]
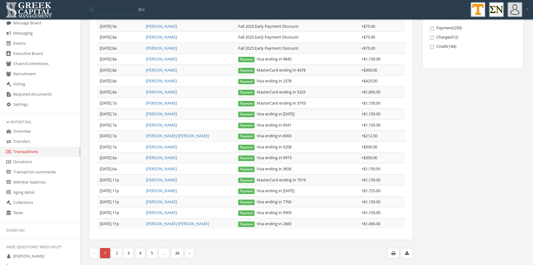
click at [175, 201] on link "[PERSON_NAME]" at bounding box center [161, 202] width 31 height 6
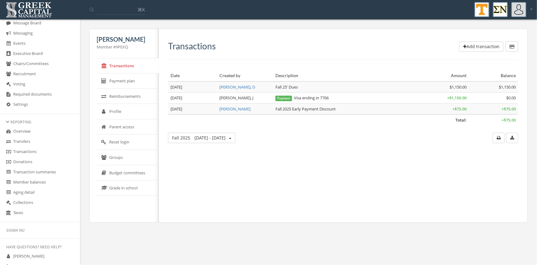
click at [26, 148] on link "Transactions" at bounding box center [40, 152] width 80 height 10
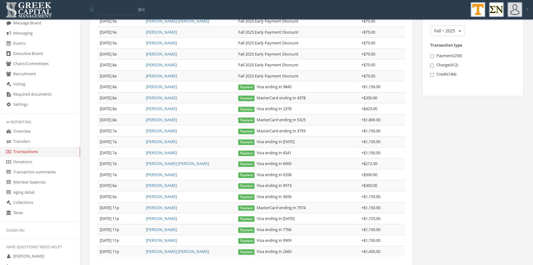
scroll to position [111, 0]
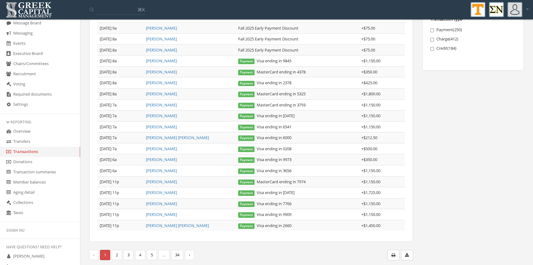
click at [164, 191] on link "[PERSON_NAME]" at bounding box center [161, 192] width 31 height 6
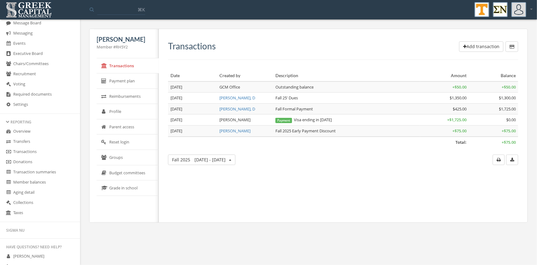
click at [30, 149] on link "Transactions" at bounding box center [40, 152] width 80 height 10
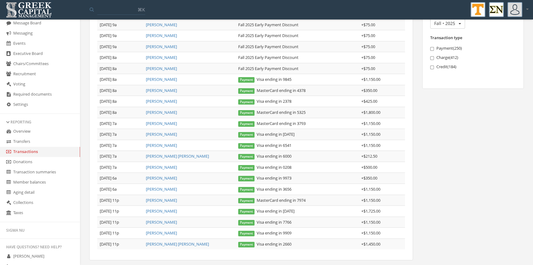
scroll to position [93, 0]
click at [160, 198] on link "[PERSON_NAME]" at bounding box center [161, 200] width 31 height 6
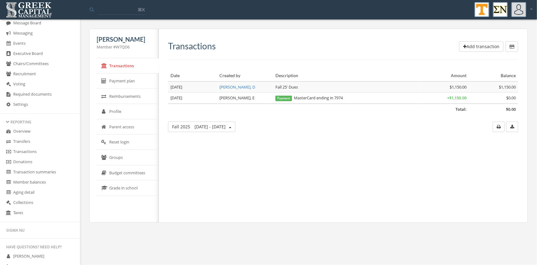
click at [471, 45] on button "Add transaction" at bounding box center [482, 46] width 44 height 10
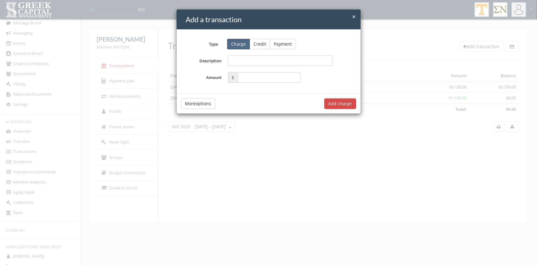
click at [257, 46] on button "Credit" at bounding box center [260, 44] width 21 height 10
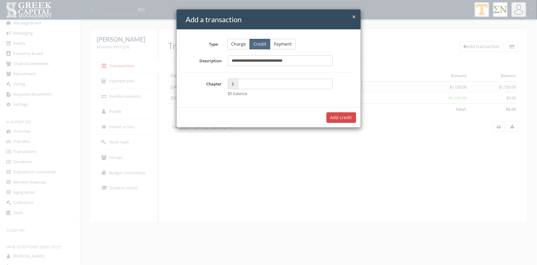
click at [240, 62] on input "**********" at bounding box center [280, 60] width 105 height 10
type input "**********"
click at [251, 79] on input "text" at bounding box center [285, 84] width 95 height 10
type input "*****"
click at [328, 117] on button "Add $75.00 credit" at bounding box center [334, 117] width 44 height 10
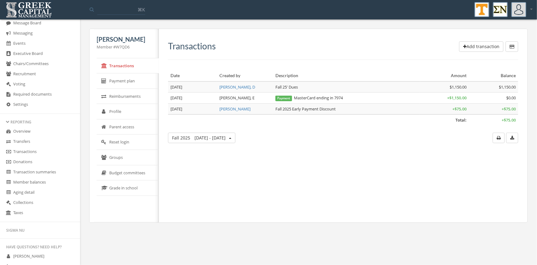
click at [33, 149] on link "Transactions" at bounding box center [40, 152] width 80 height 10
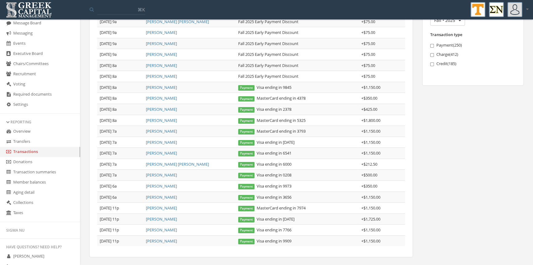
scroll to position [113, 0]
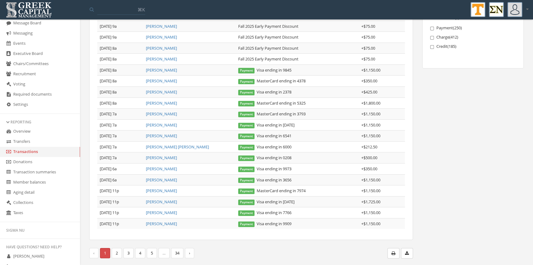
click at [160, 178] on link "[PERSON_NAME]" at bounding box center [161, 180] width 31 height 6
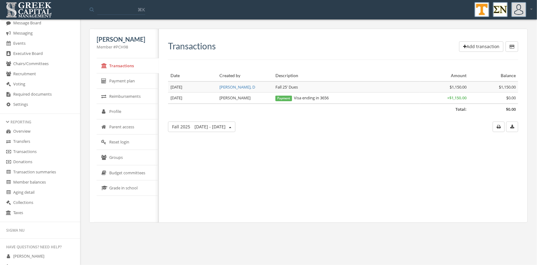
click at [475, 46] on button "Add transaction" at bounding box center [482, 46] width 44 height 10
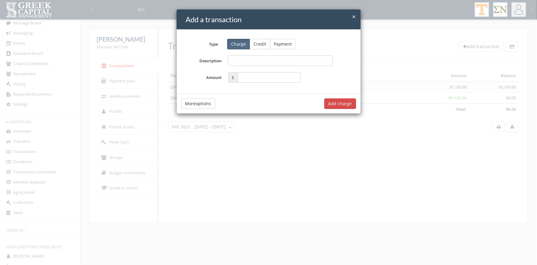
click at [259, 43] on button "Credit" at bounding box center [260, 44] width 21 height 10
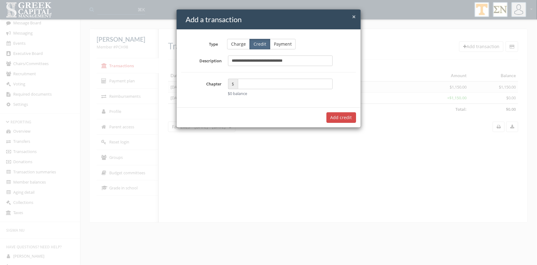
click at [234, 60] on input "**********" at bounding box center [280, 60] width 105 height 10
type input "**********"
click at [256, 81] on input "text" at bounding box center [285, 84] width 95 height 10
type input "*****"
click at [348, 117] on button "Add $75.00 credit" at bounding box center [334, 117] width 44 height 10
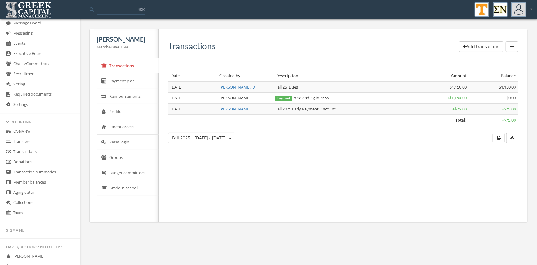
click at [32, 151] on link "Transactions" at bounding box center [40, 152] width 80 height 10
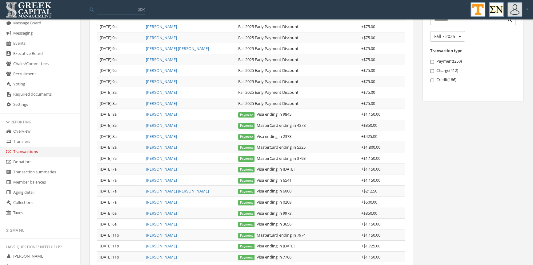
scroll to position [82, 0]
click at [173, 199] on link "[PERSON_NAME]" at bounding box center [161, 200] width 31 height 6
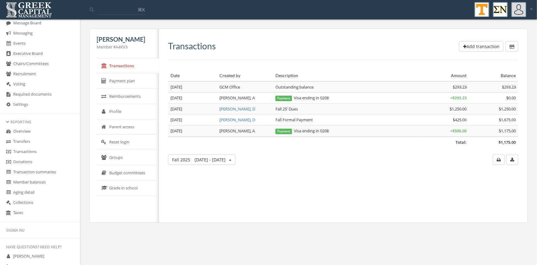
click at [30, 152] on link "Transactions" at bounding box center [40, 152] width 80 height 10
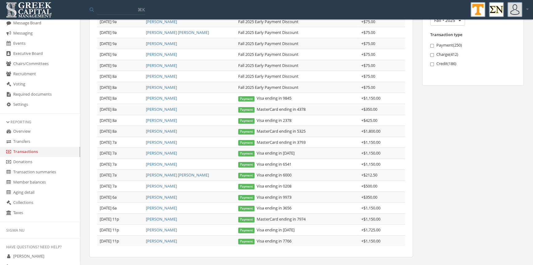
scroll to position [113, 0]
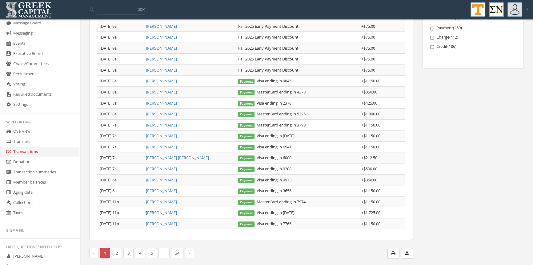
click at [171, 156] on link "[PERSON_NAME] [PERSON_NAME]" at bounding box center [177, 158] width 63 height 6
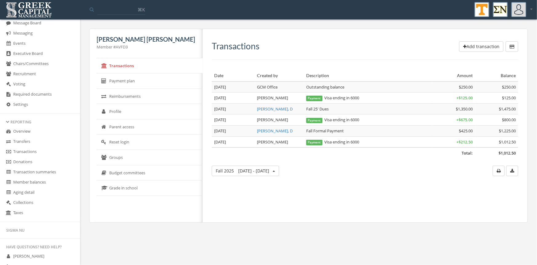
click at [35, 151] on link "Transactions" at bounding box center [40, 152] width 80 height 10
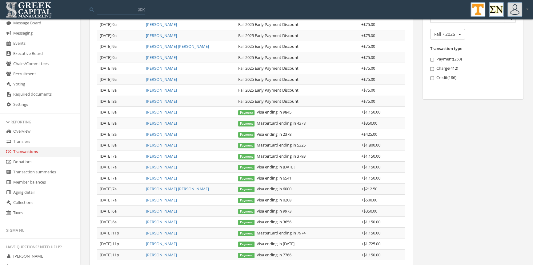
scroll to position [84, 0]
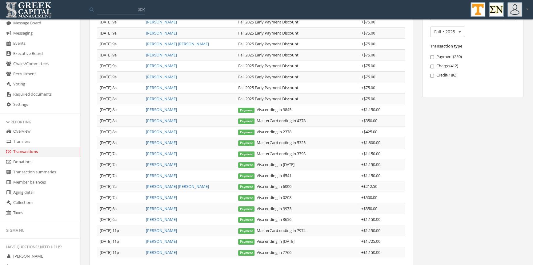
click at [162, 172] on link "[PERSON_NAME]" at bounding box center [161, 175] width 31 height 6
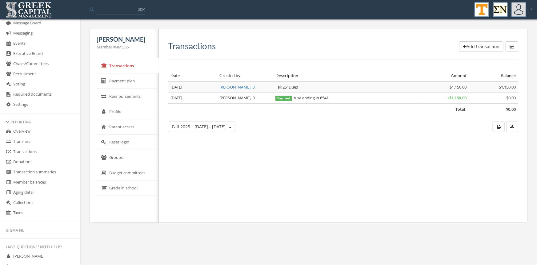
click at [485, 46] on button "Add transaction" at bounding box center [482, 46] width 44 height 10
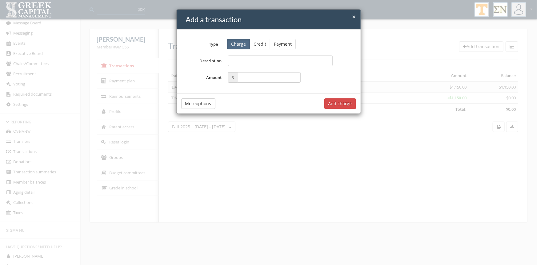
click at [258, 43] on button "Credit" at bounding box center [260, 44] width 21 height 10
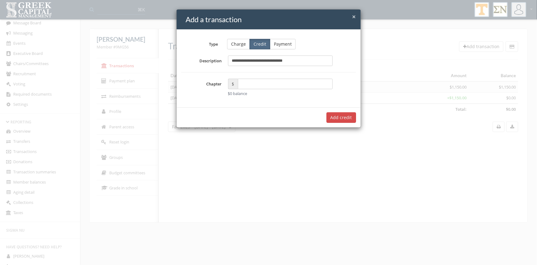
click at [239, 62] on input "**********" at bounding box center [280, 60] width 105 height 10
type input "**********"
click at [248, 80] on input "text" at bounding box center [285, 84] width 95 height 10
type input "*****"
click at [330, 114] on button "Add $75.00 credit" at bounding box center [334, 117] width 44 height 10
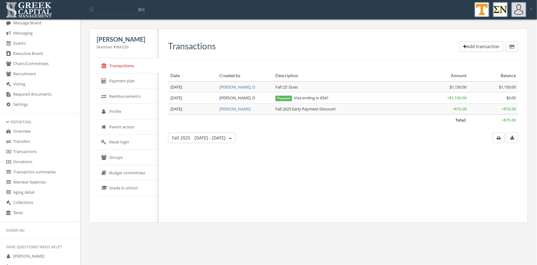
click at [35, 148] on link "Transactions" at bounding box center [40, 152] width 80 height 10
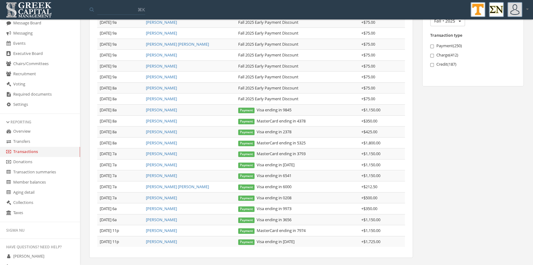
scroll to position [95, 0]
click at [166, 164] on link "[PERSON_NAME]" at bounding box center [161, 164] width 31 height 6
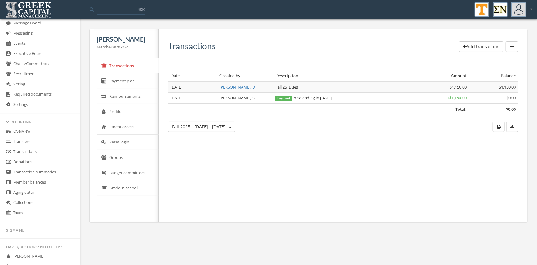
click at [465, 43] on button "Add transaction" at bounding box center [482, 46] width 44 height 10
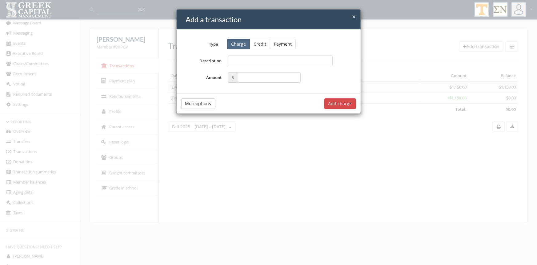
click at [259, 44] on button "Credit" at bounding box center [260, 44] width 21 height 10
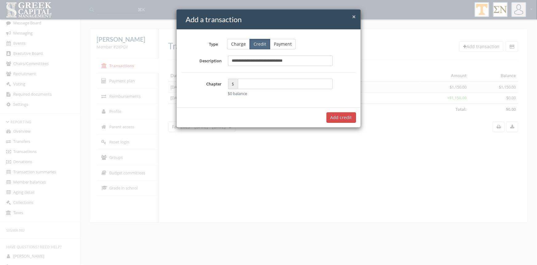
type input "**********"
click at [246, 83] on input "text" at bounding box center [285, 84] width 95 height 10
type input "*****"
click at [240, 59] on input "**********" at bounding box center [280, 60] width 105 height 10
type input "**********"
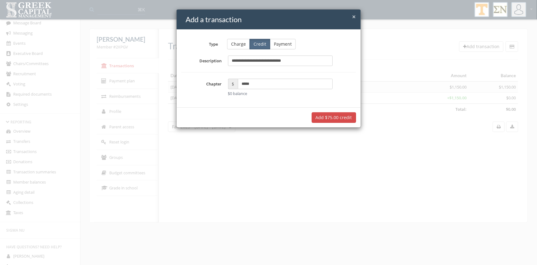
click at [326, 117] on button "Add $75.00 credit" at bounding box center [334, 117] width 44 height 10
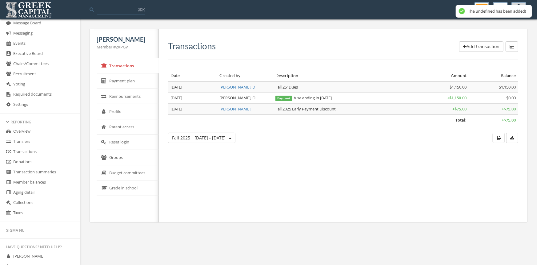
click at [31, 151] on link "Transactions" at bounding box center [40, 152] width 80 height 10
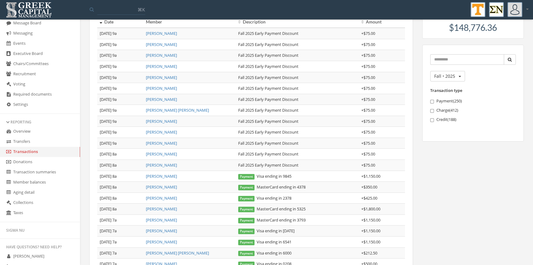
scroll to position [113, 0]
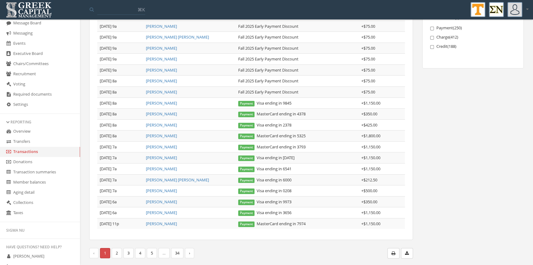
click at [172, 168] on link "[PERSON_NAME]" at bounding box center [161, 169] width 31 height 6
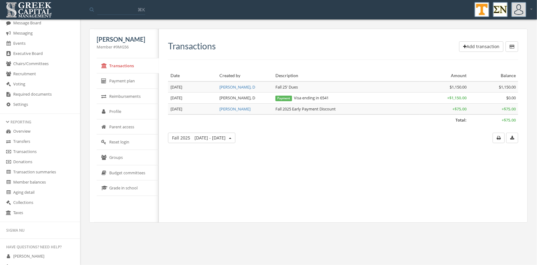
click at [32, 150] on link "Transactions" at bounding box center [40, 152] width 80 height 10
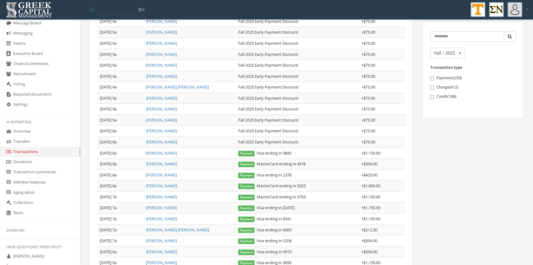
scroll to position [65, 0]
click at [168, 203] on link "[PERSON_NAME]" at bounding box center [161, 205] width 31 height 6
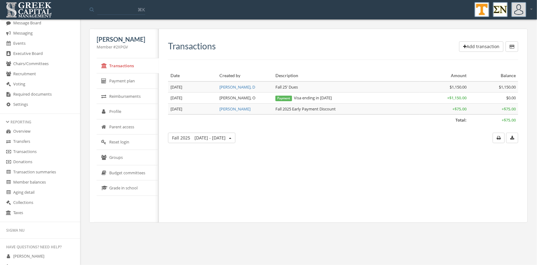
drag, startPoint x: 469, startPoint y: 45, endPoint x: 257, endPoint y: 105, distance: 220.5
click at [401, 59] on div "Transactions Add transaction Date Created by Description Amount Balance Total: …" at bounding box center [343, 92] width 351 height 102
click at [33, 151] on link "Transactions" at bounding box center [40, 152] width 80 height 10
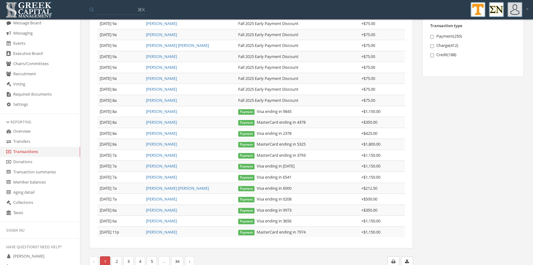
scroll to position [109, 0]
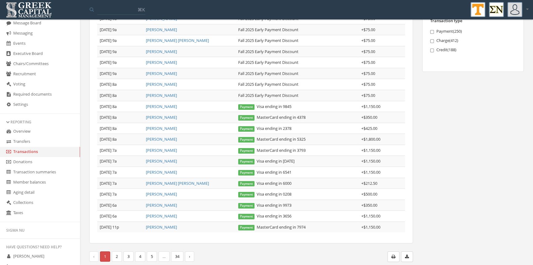
click at [162, 147] on link "[PERSON_NAME]" at bounding box center [161, 150] width 31 height 6
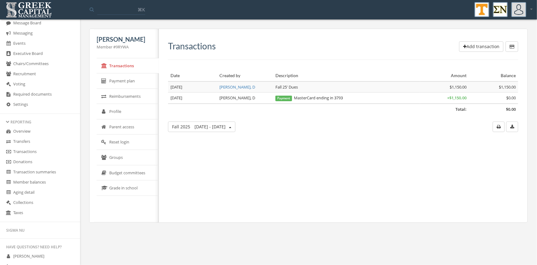
click at [470, 47] on button "Add transaction" at bounding box center [482, 46] width 44 height 10
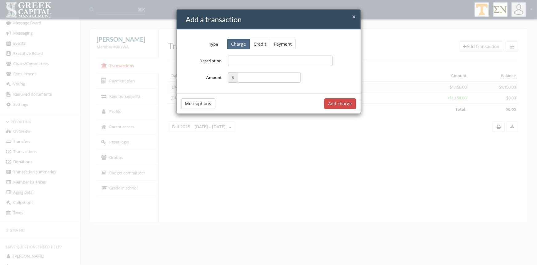
click at [252, 48] on button "Credit" at bounding box center [260, 44] width 21 height 10
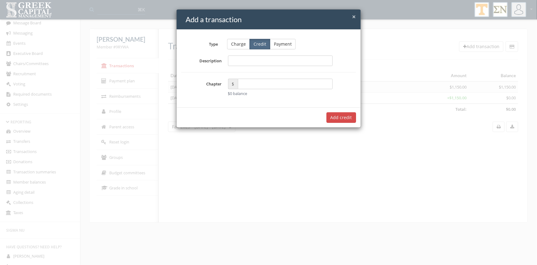
click at [232, 59] on input "Description" at bounding box center [280, 60] width 105 height 10
paste input "**********"
click at [238, 62] on input "**********" at bounding box center [280, 60] width 105 height 10
type input "**********"
click at [268, 85] on input "text" at bounding box center [285, 84] width 95 height 10
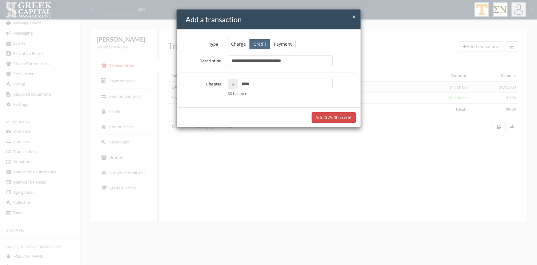
type input "*****"
click at [339, 113] on button "Add $75.00 credit" at bounding box center [334, 117] width 44 height 10
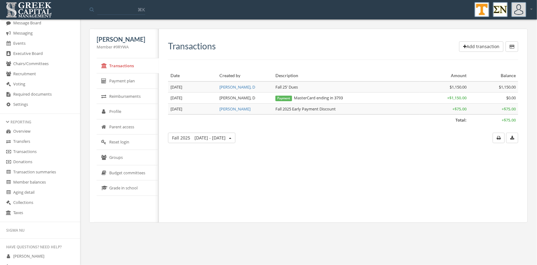
click at [27, 150] on link "Transactions" at bounding box center [40, 152] width 80 height 10
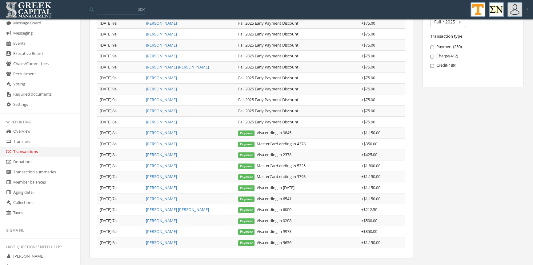
scroll to position [110, 0]
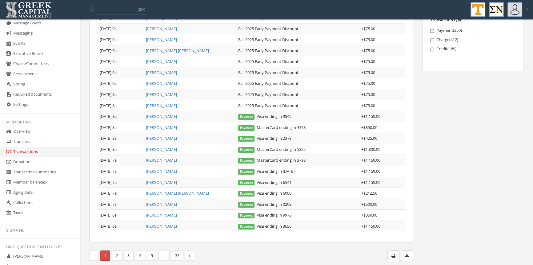
click at [164, 148] on link "[PERSON_NAME]" at bounding box center [161, 149] width 31 height 6
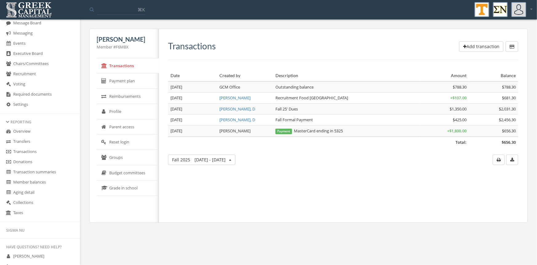
click at [31, 150] on link "Transactions" at bounding box center [40, 152] width 80 height 10
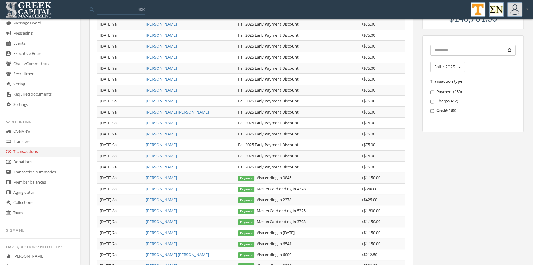
scroll to position [74, 0]
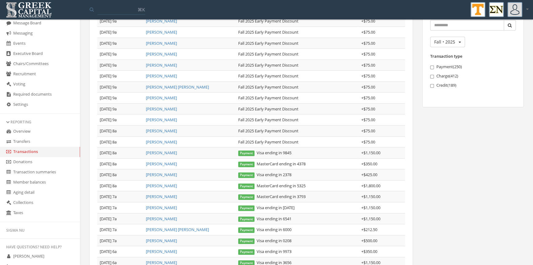
click at [163, 173] on link "[PERSON_NAME]" at bounding box center [161, 175] width 31 height 6
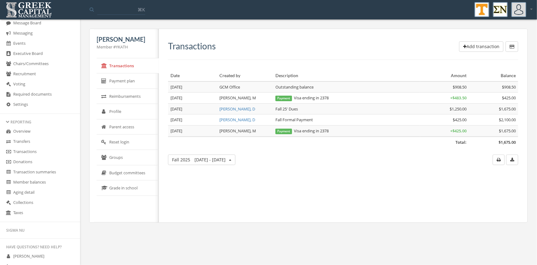
click at [34, 151] on link "Transactions" at bounding box center [40, 152] width 80 height 10
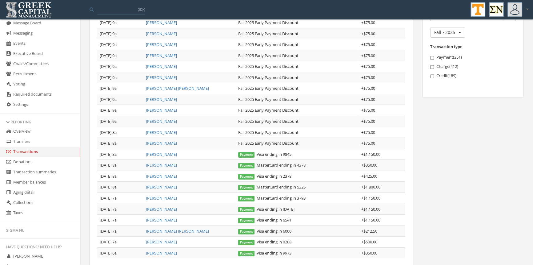
scroll to position [93, 0]
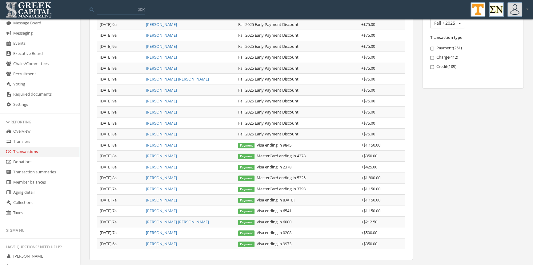
click at [160, 144] on link "[PERSON_NAME]" at bounding box center [161, 145] width 31 height 6
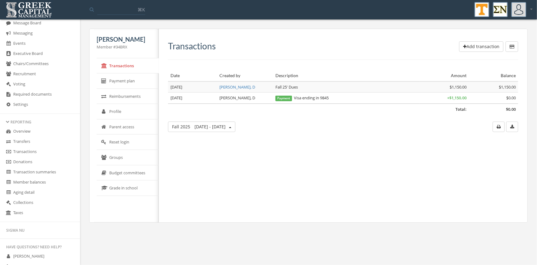
click at [464, 46] on icon "button" at bounding box center [465, 46] width 3 height 4
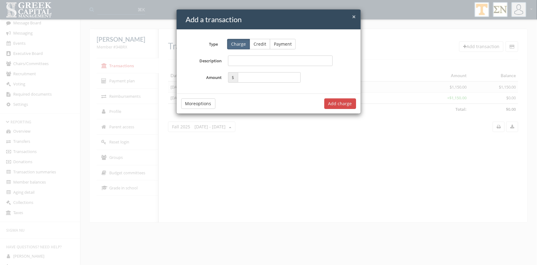
click at [255, 44] on button "Credit" at bounding box center [260, 44] width 21 height 10
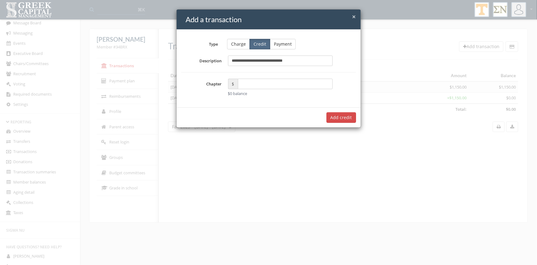
click at [239, 62] on input "**********" at bounding box center [280, 60] width 105 height 10
type input "**********"
click at [262, 82] on input "text" at bounding box center [285, 84] width 95 height 10
type input "*****"
click at [348, 118] on button "Add $75.00 credit" at bounding box center [334, 117] width 44 height 10
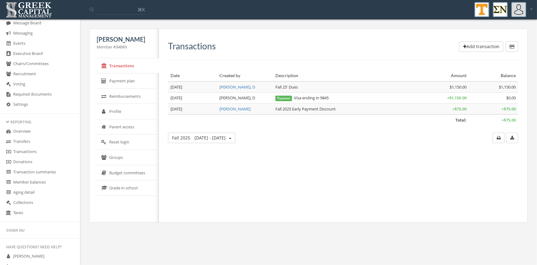
click at [33, 149] on link "Transactions" at bounding box center [40, 152] width 80 height 10
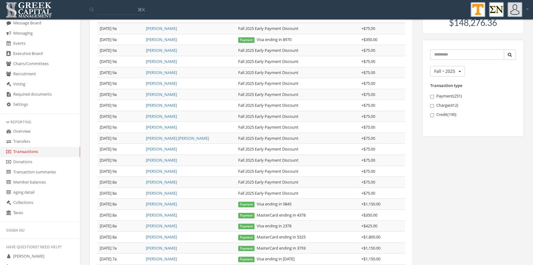
scroll to position [113, 0]
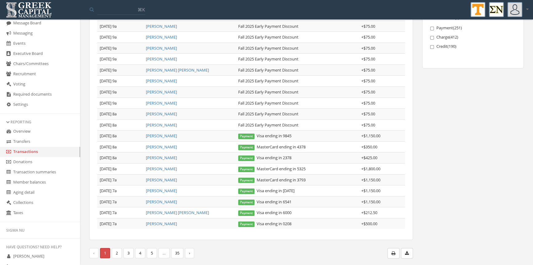
click at [154, 252] on link "5" at bounding box center [152, 253] width 10 height 10
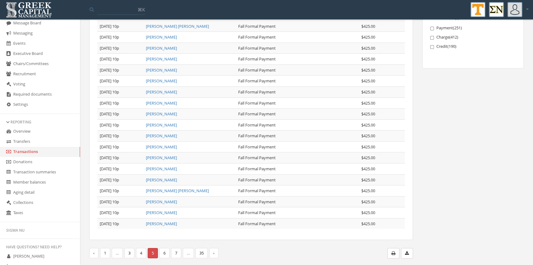
click at [174, 252] on link "7" at bounding box center [176, 253] width 10 height 10
click at [179, 253] on link "9" at bounding box center [176, 253] width 10 height 10
click at [180, 252] on link "11" at bounding box center [179, 253] width 12 height 10
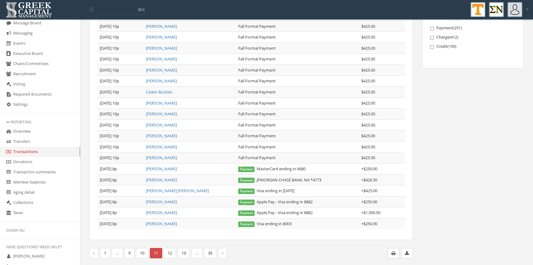
click at [172, 251] on link "12" at bounding box center [170, 253] width 12 height 10
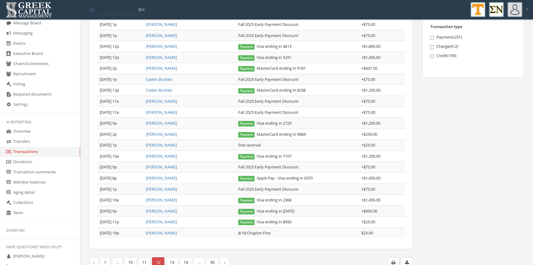
scroll to position [112, 0]
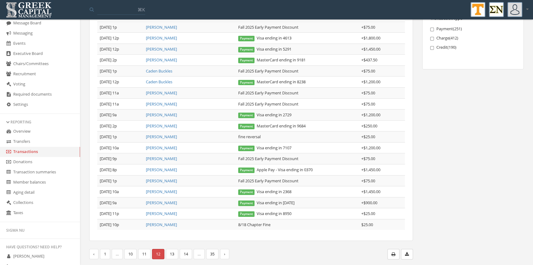
click at [149, 254] on link "11" at bounding box center [144, 254] width 12 height 10
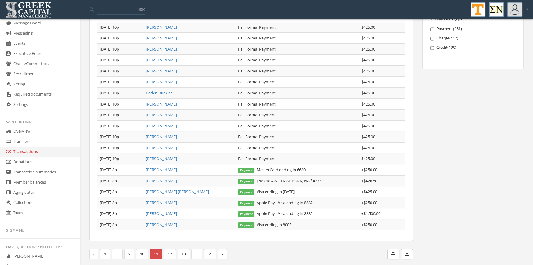
click at [145, 253] on link "10" at bounding box center [142, 254] width 12 height 10
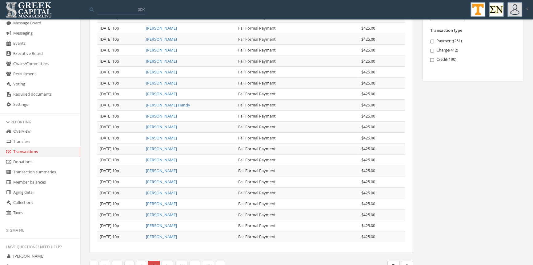
scroll to position [113, 0]
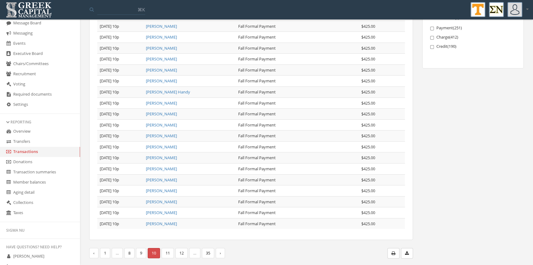
click at [143, 253] on link "9" at bounding box center [141, 253] width 10 height 10
drag, startPoint x: 523, startPoint y: 164, endPoint x: 531, endPoint y: 168, distance: 9.5
click at [531, 168] on div "Transactions Date Member Description Amount [DATE] 10p [PERSON_NAME] Fall Forma…" at bounding box center [306, 88] width 453 height 354
drag, startPoint x: 533, startPoint y: 170, endPoint x: 531, endPoint y: 84, distance: 86.0
click at [531, 84] on div "Transactions Date Member Description Amount [DATE] 10p [PERSON_NAME] Fall Forma…" at bounding box center [306, 88] width 453 height 354
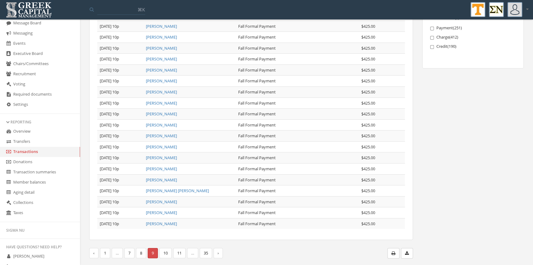
click at [141, 251] on link "8" at bounding box center [141, 253] width 10 height 10
click at [142, 251] on link "7" at bounding box center [141, 253] width 10 height 10
click at [141, 253] on link "6" at bounding box center [141, 253] width 10 height 10
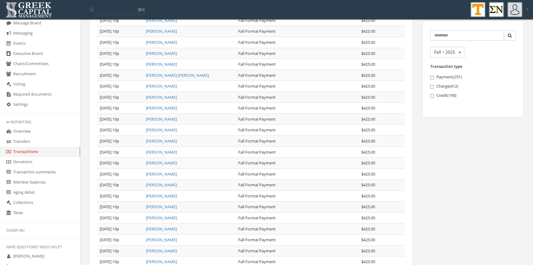
scroll to position [101, 0]
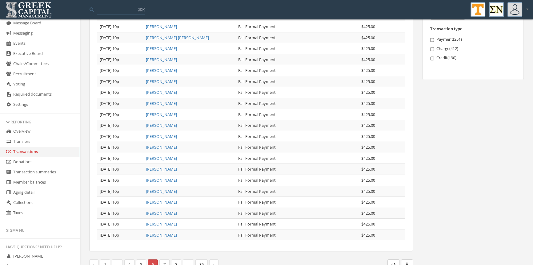
click at [144, 261] on link "5" at bounding box center [141, 264] width 10 height 10
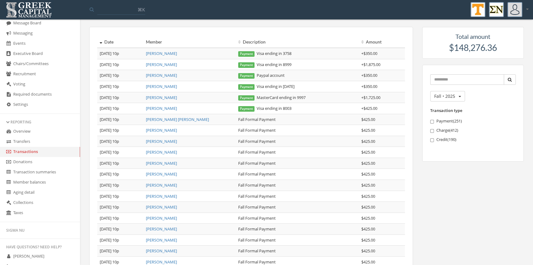
scroll to position [0, 0]
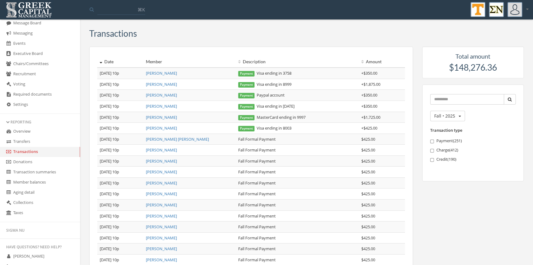
click at [164, 86] on link "[PERSON_NAME]" at bounding box center [161, 84] width 31 height 6
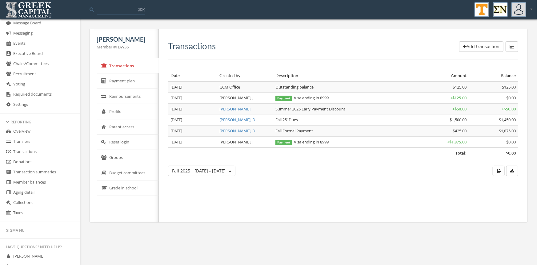
click at [483, 44] on button "Add transaction" at bounding box center [482, 46] width 44 height 10
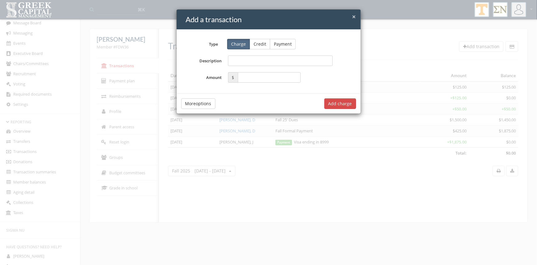
click at [259, 43] on button "Credit" at bounding box center [260, 44] width 21 height 10
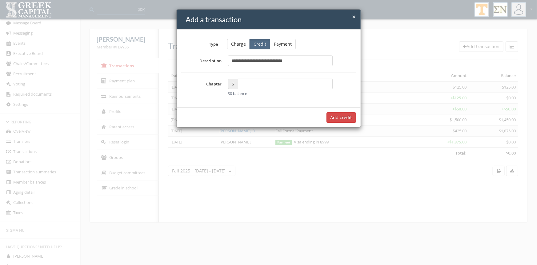
click at [236, 62] on input "**********" at bounding box center [280, 60] width 105 height 10
type input "**********"
click at [267, 86] on input "text" at bounding box center [285, 84] width 95 height 10
type input "*****"
click at [326, 115] on button "Add $75.00 credit" at bounding box center [334, 117] width 44 height 10
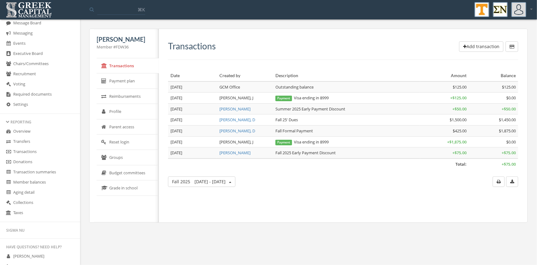
click at [31, 149] on link "Transactions" at bounding box center [40, 152] width 80 height 10
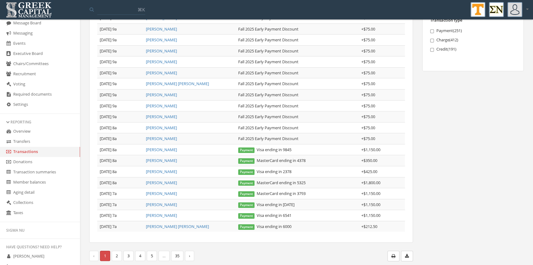
scroll to position [113, 0]
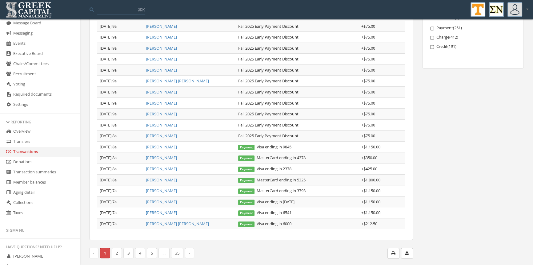
click at [139, 248] on link "4" at bounding box center [140, 253] width 10 height 10
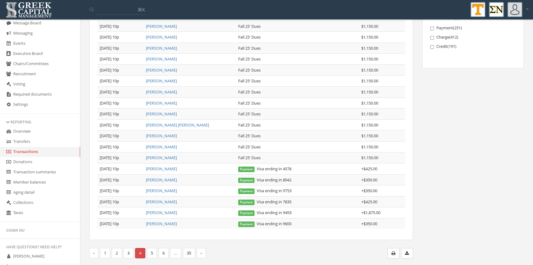
click at [149, 250] on link "5" at bounding box center [152, 253] width 10 height 10
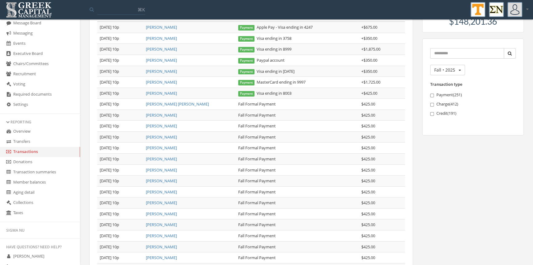
scroll to position [31, 0]
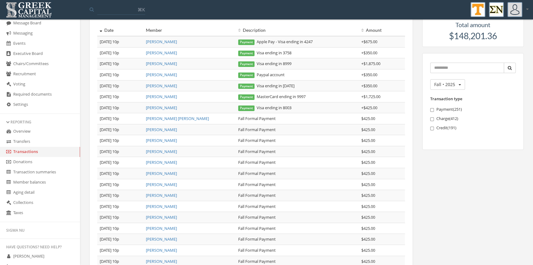
click at [168, 40] on link "[PERSON_NAME]" at bounding box center [161, 42] width 31 height 6
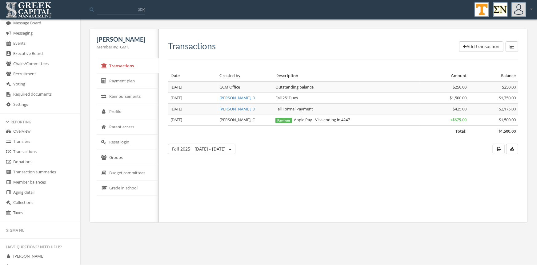
click at [35, 151] on link "Transactions" at bounding box center [40, 152] width 80 height 10
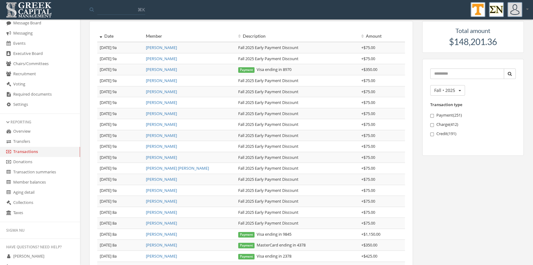
scroll to position [113, 0]
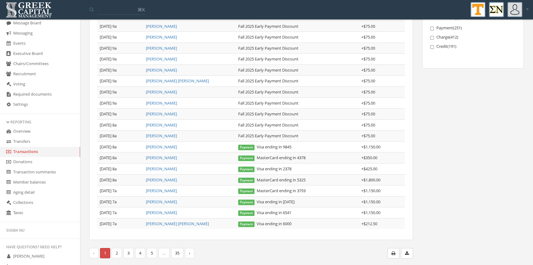
click at [139, 253] on link "4" at bounding box center [140, 253] width 10 height 10
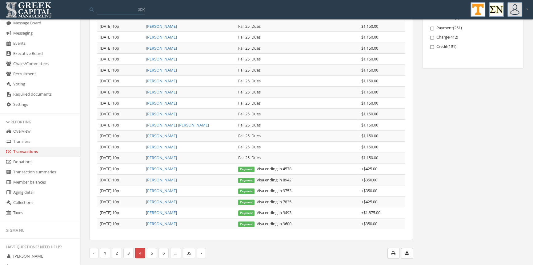
click at [149, 253] on link "5" at bounding box center [152, 253] width 10 height 10
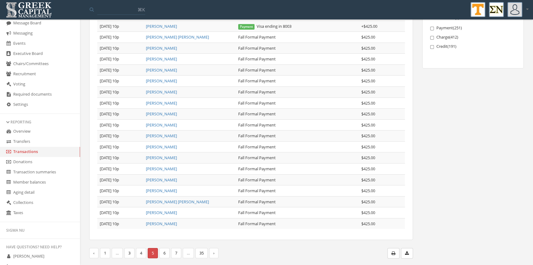
click at [141, 249] on link "4" at bounding box center [141, 253] width 10 height 10
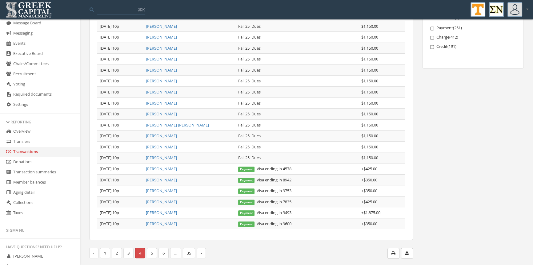
click at [129, 250] on link "3" at bounding box center [129, 253] width 10 height 10
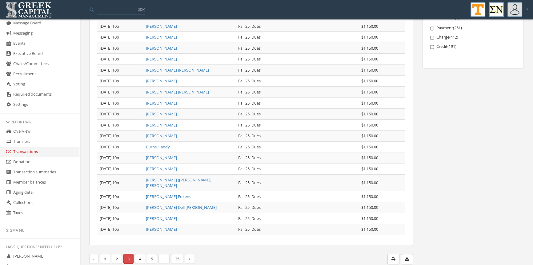
click at [118, 253] on link "2" at bounding box center [117, 258] width 10 height 10
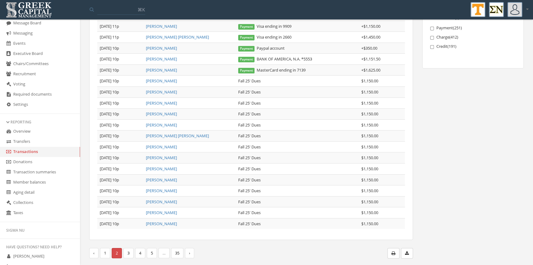
click at [172, 70] on link "[PERSON_NAME]" at bounding box center [161, 70] width 31 height 6
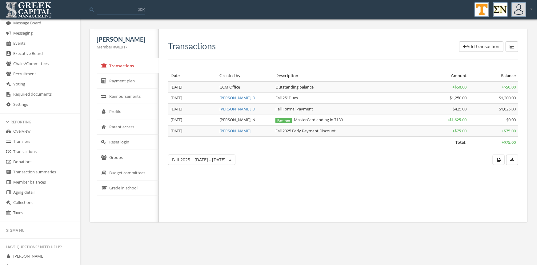
click at [23, 150] on link "Transactions" at bounding box center [40, 152] width 80 height 10
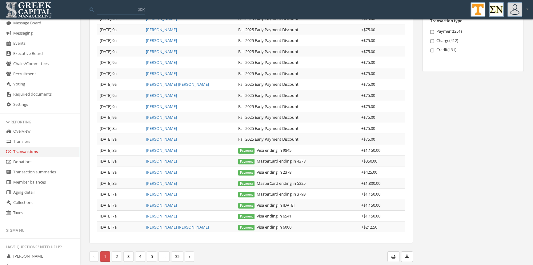
scroll to position [113, 0]
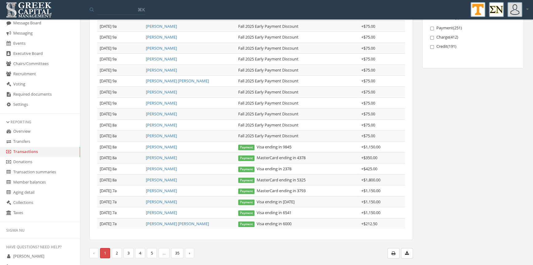
click at [129, 249] on link "3" at bounding box center [129, 253] width 10 height 10
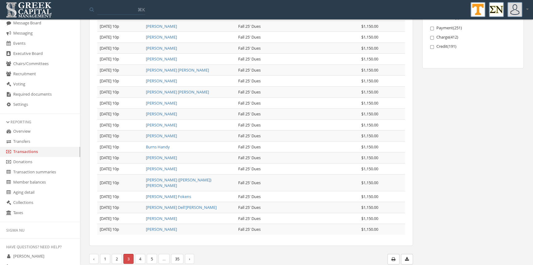
click at [122, 253] on link "2" at bounding box center [117, 258] width 10 height 10
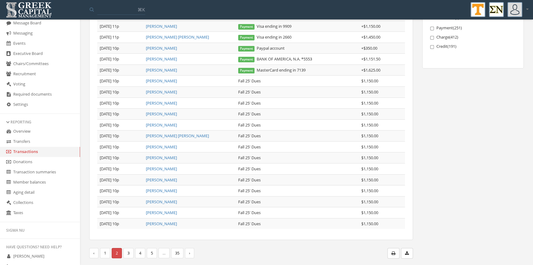
scroll to position [80, 0]
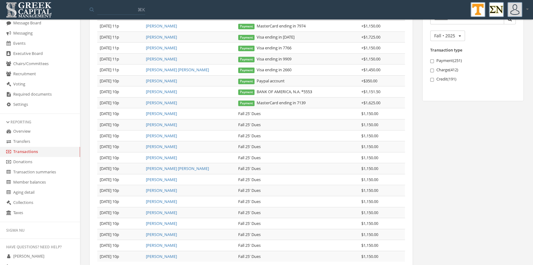
click at [164, 68] on link "[PERSON_NAME] [PERSON_NAME]" at bounding box center [177, 70] width 63 height 6
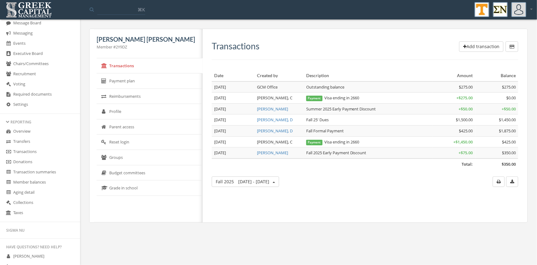
click at [21, 152] on link "Transactions" at bounding box center [40, 152] width 80 height 10
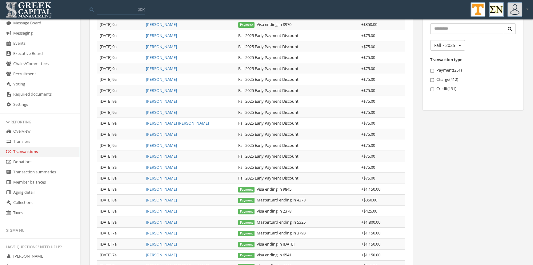
scroll to position [113, 0]
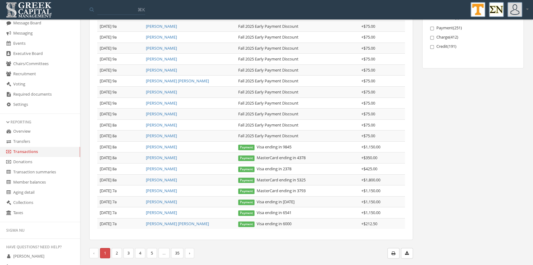
click at [120, 252] on link "2" at bounding box center [117, 253] width 10 height 10
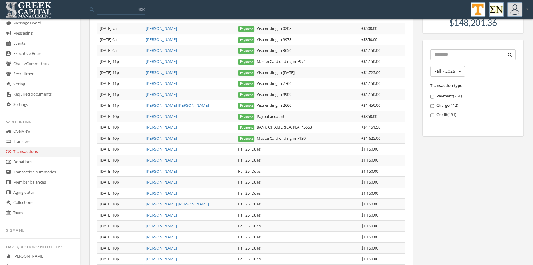
scroll to position [35, 0]
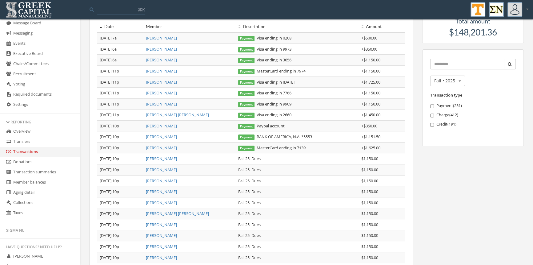
click at [165, 39] on link "[PERSON_NAME]" at bounding box center [161, 38] width 31 height 6
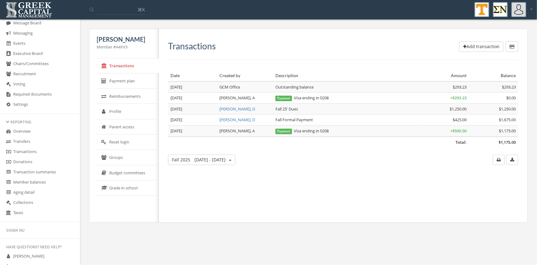
click at [30, 151] on link "Transactions" at bounding box center [40, 152] width 80 height 10
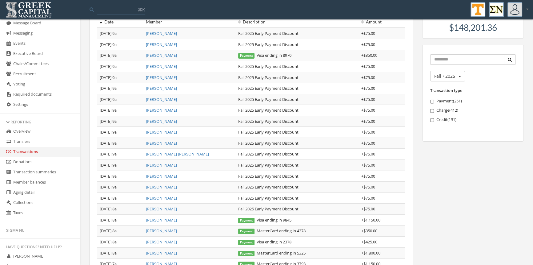
scroll to position [113, 0]
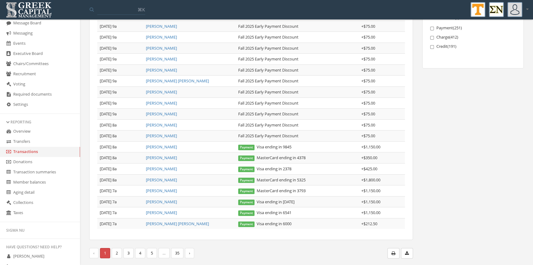
click at [119, 250] on link "2" at bounding box center [117, 253] width 10 height 10
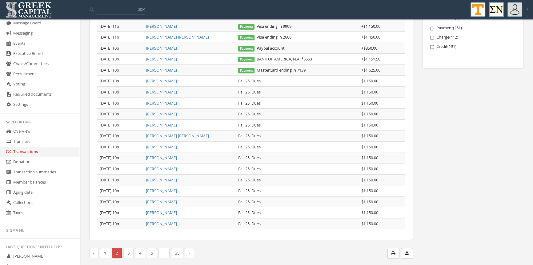
click at [105, 251] on link "1" at bounding box center [105, 253] width 10 height 10
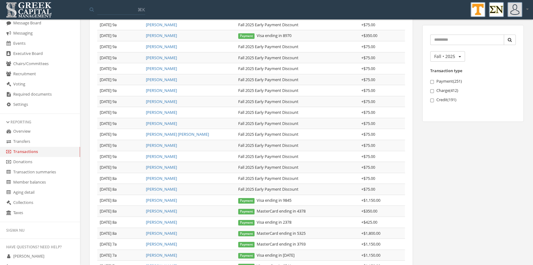
scroll to position [0, 0]
